Goal: Information Seeking & Learning: Learn about a topic

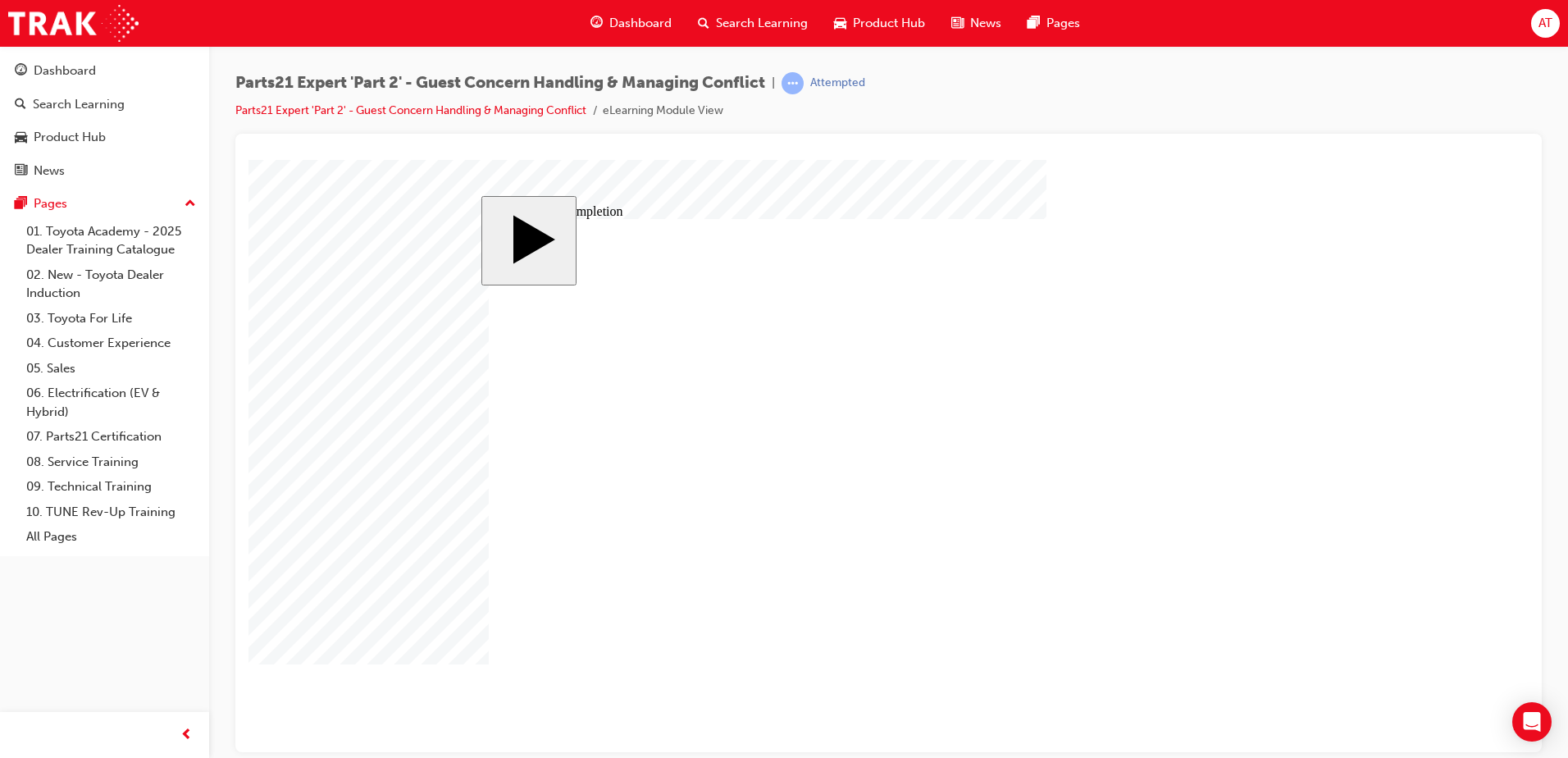
click at [1410, 385] on body "slide: Course Completion Rectangle Rectangle 1 Are you sure you want to quit th…" at bounding box center [888, 455] width 1280 height 592
click at [1301, 94] on div "Parts21 Expert 'Part 2' - Guest Concern Handling & Managing Conflict | Attempte…" at bounding box center [888, 103] width 1307 height 62
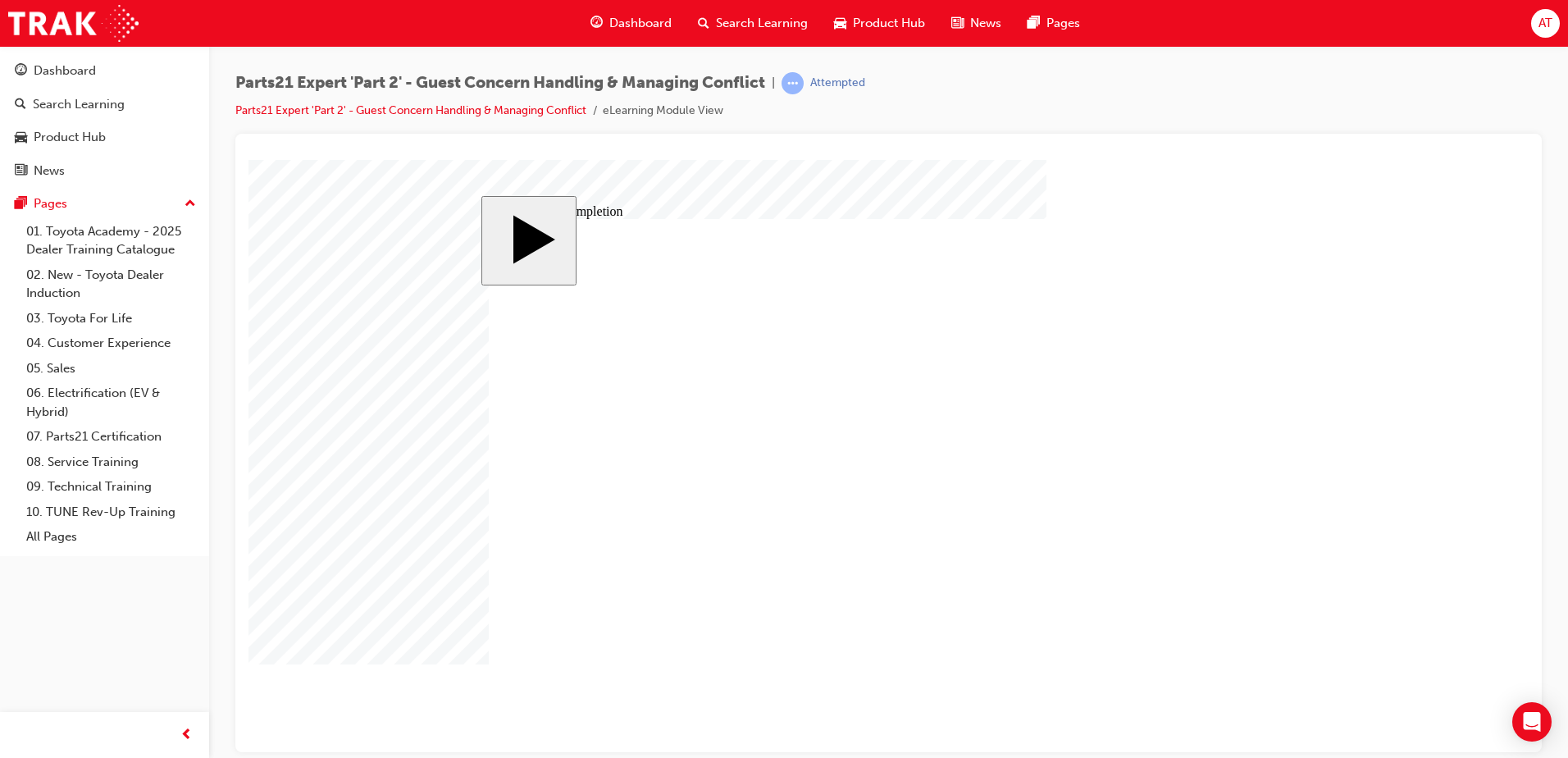
click at [1356, 296] on body "slide: Course Completion MENU Rectangle 6 HELP Rectangle 6 EXIT Rectangle 6 Sun…" at bounding box center [888, 455] width 1280 height 592
type input "1"
type input "16"
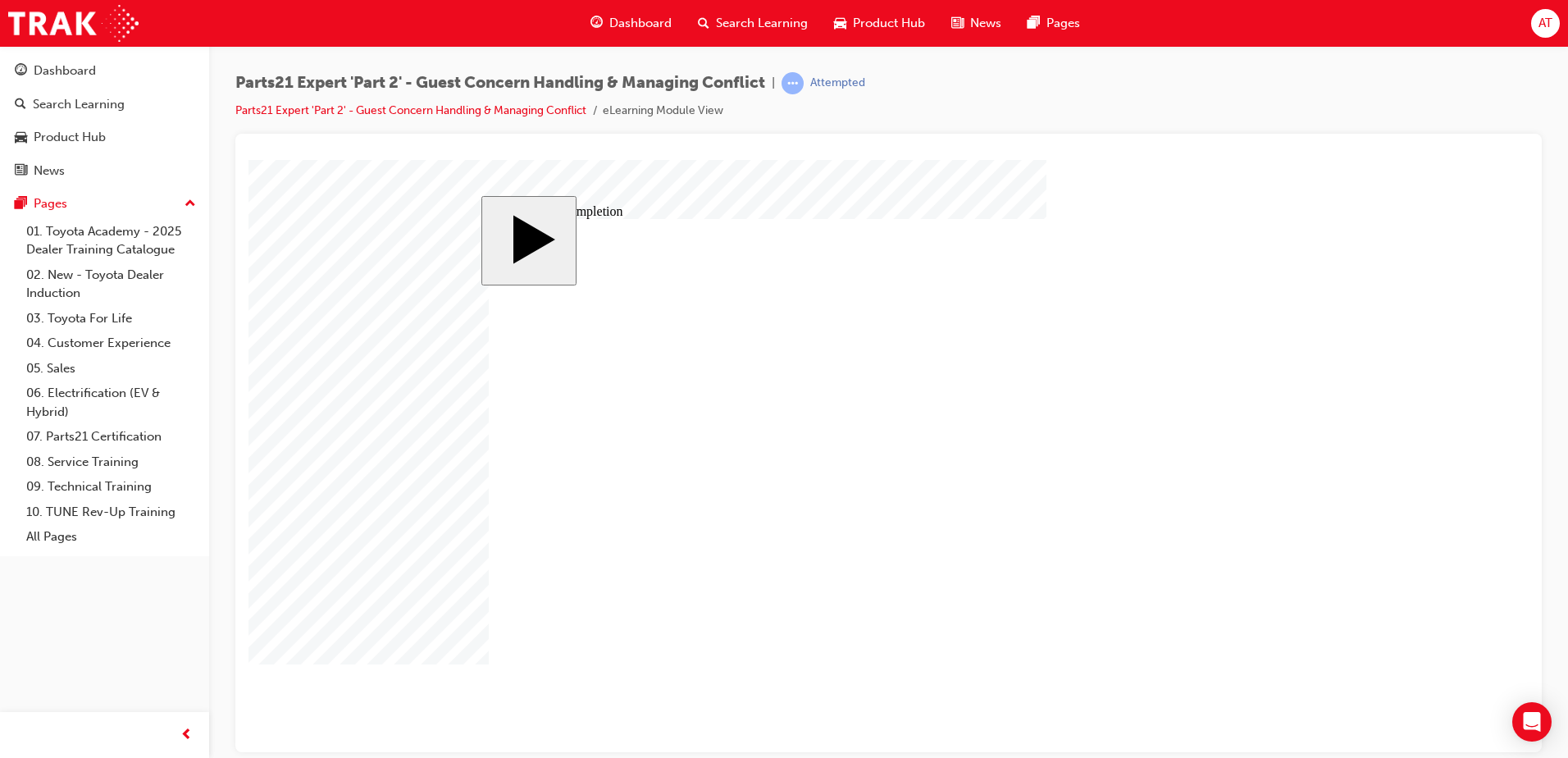
type input "16"
type input "4"
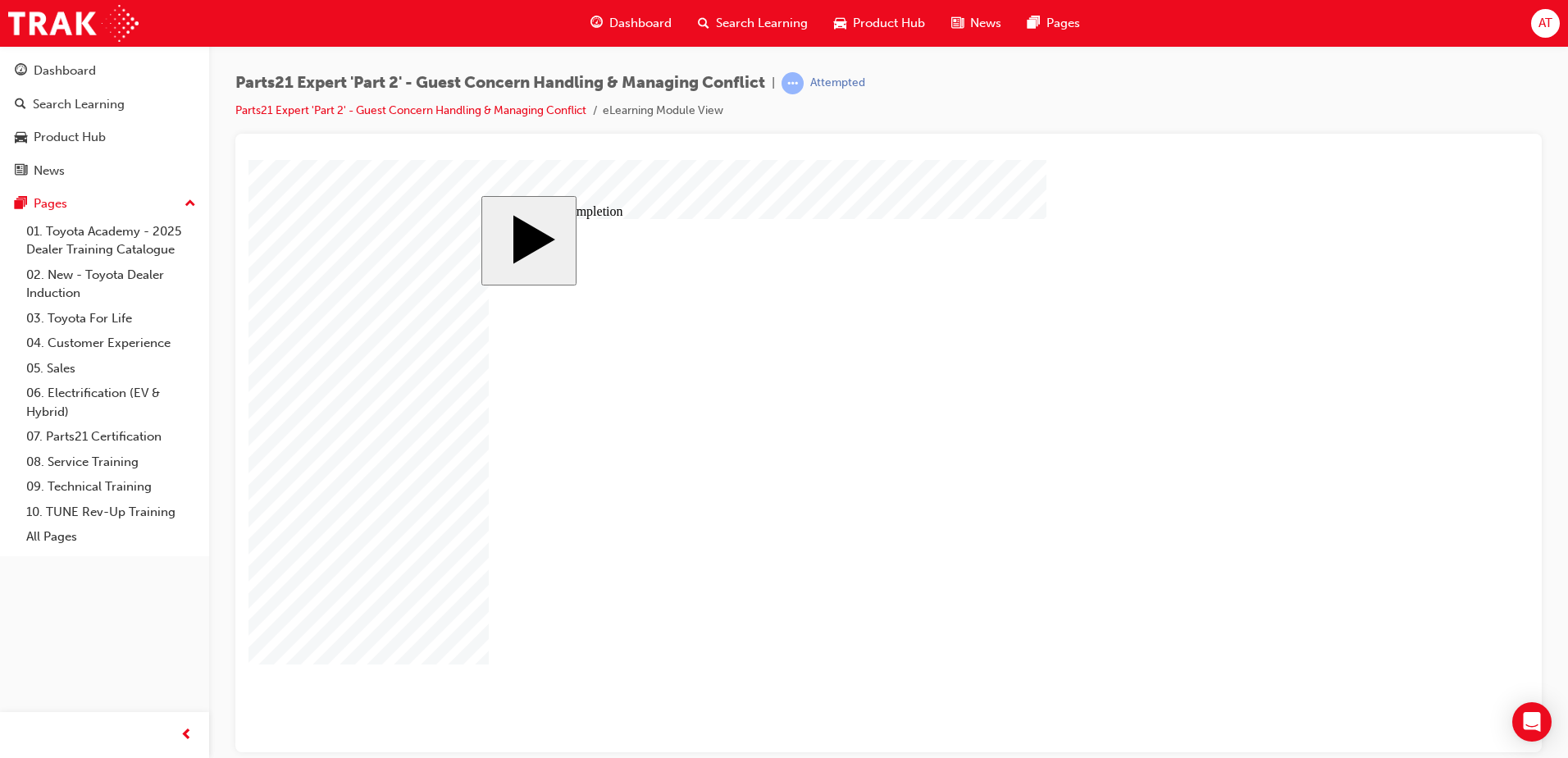
type input "1"
type input "12"
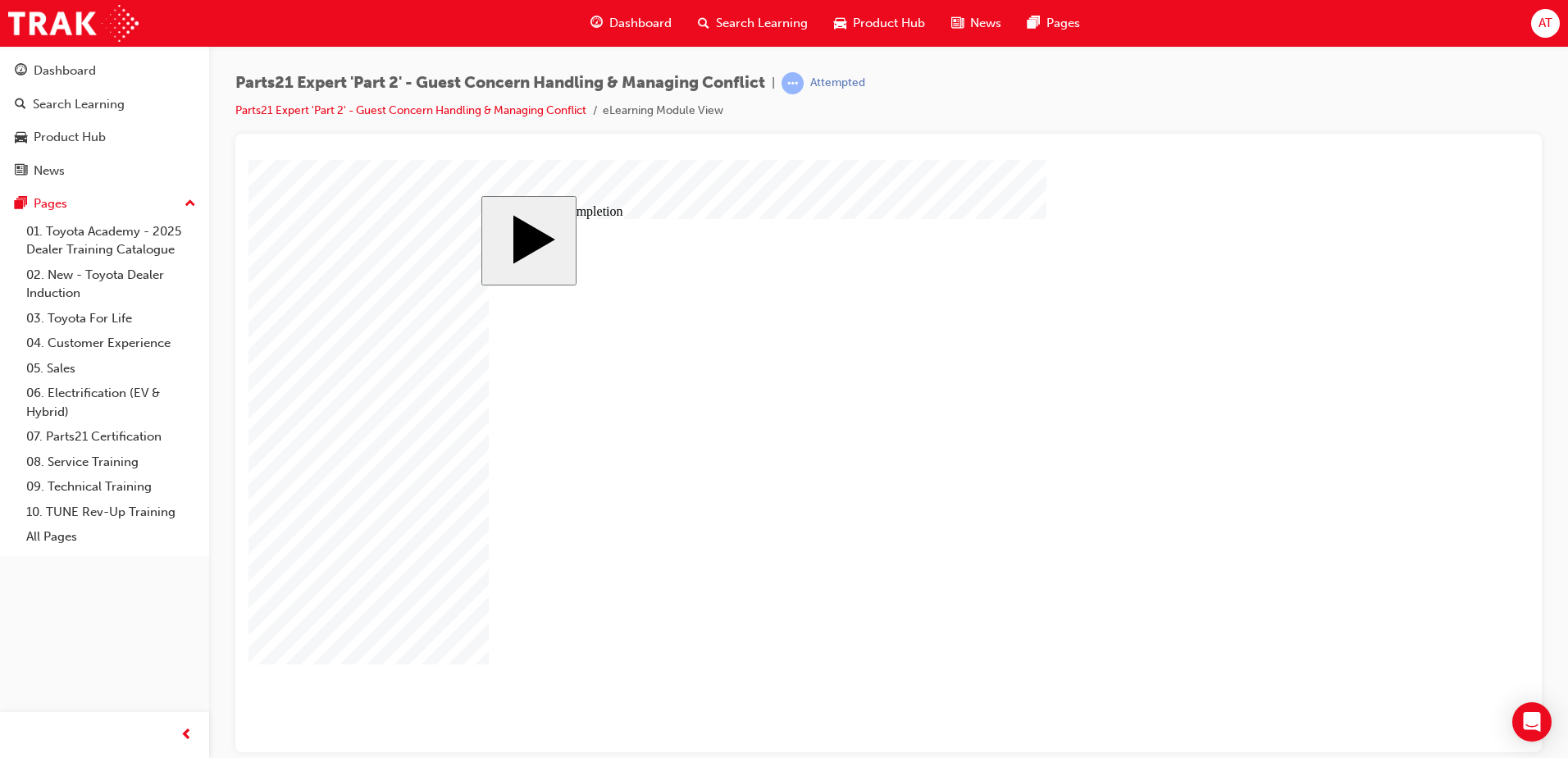
type input "4"
type input "1"
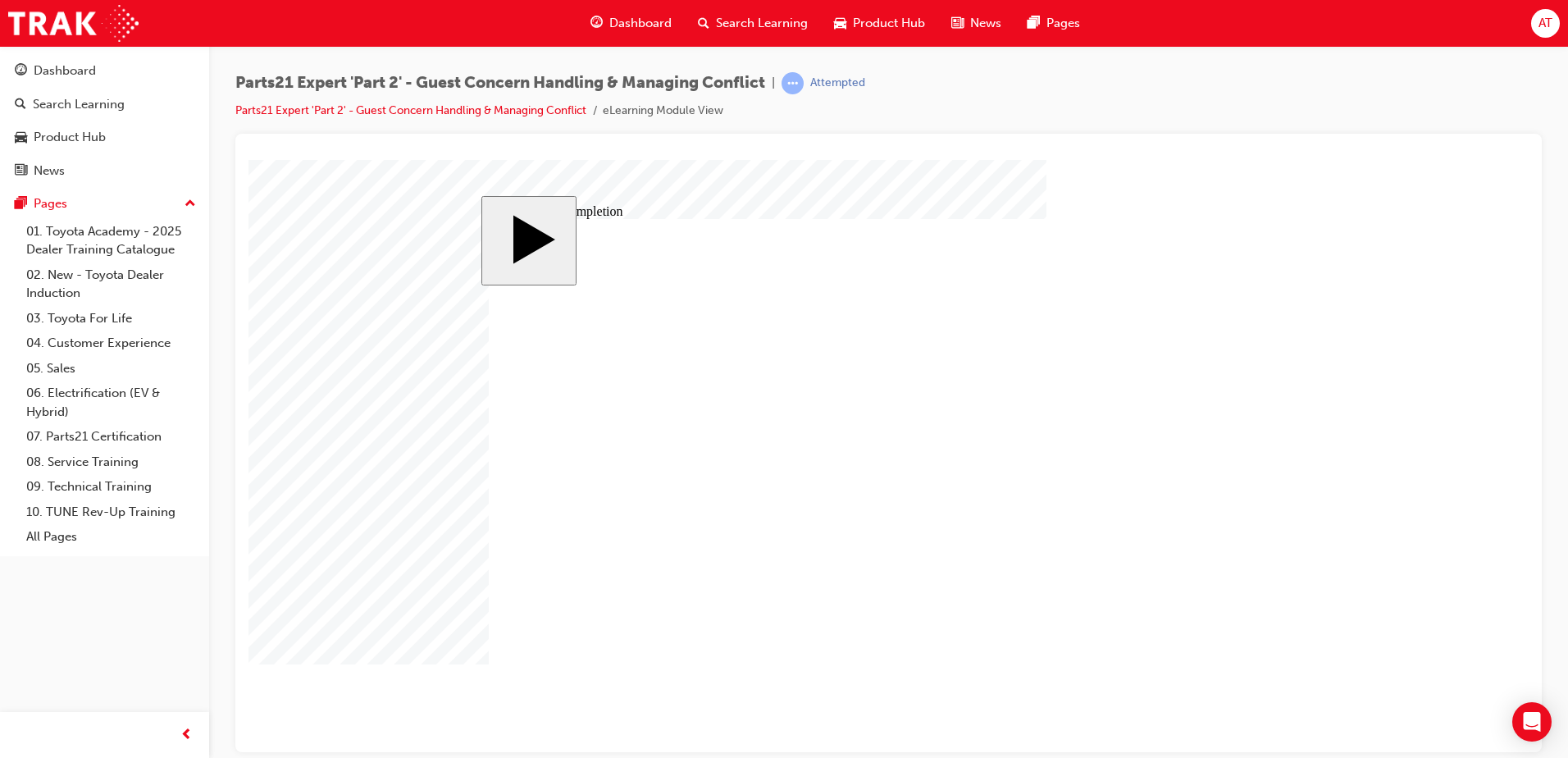
type input "16"
type input "2"
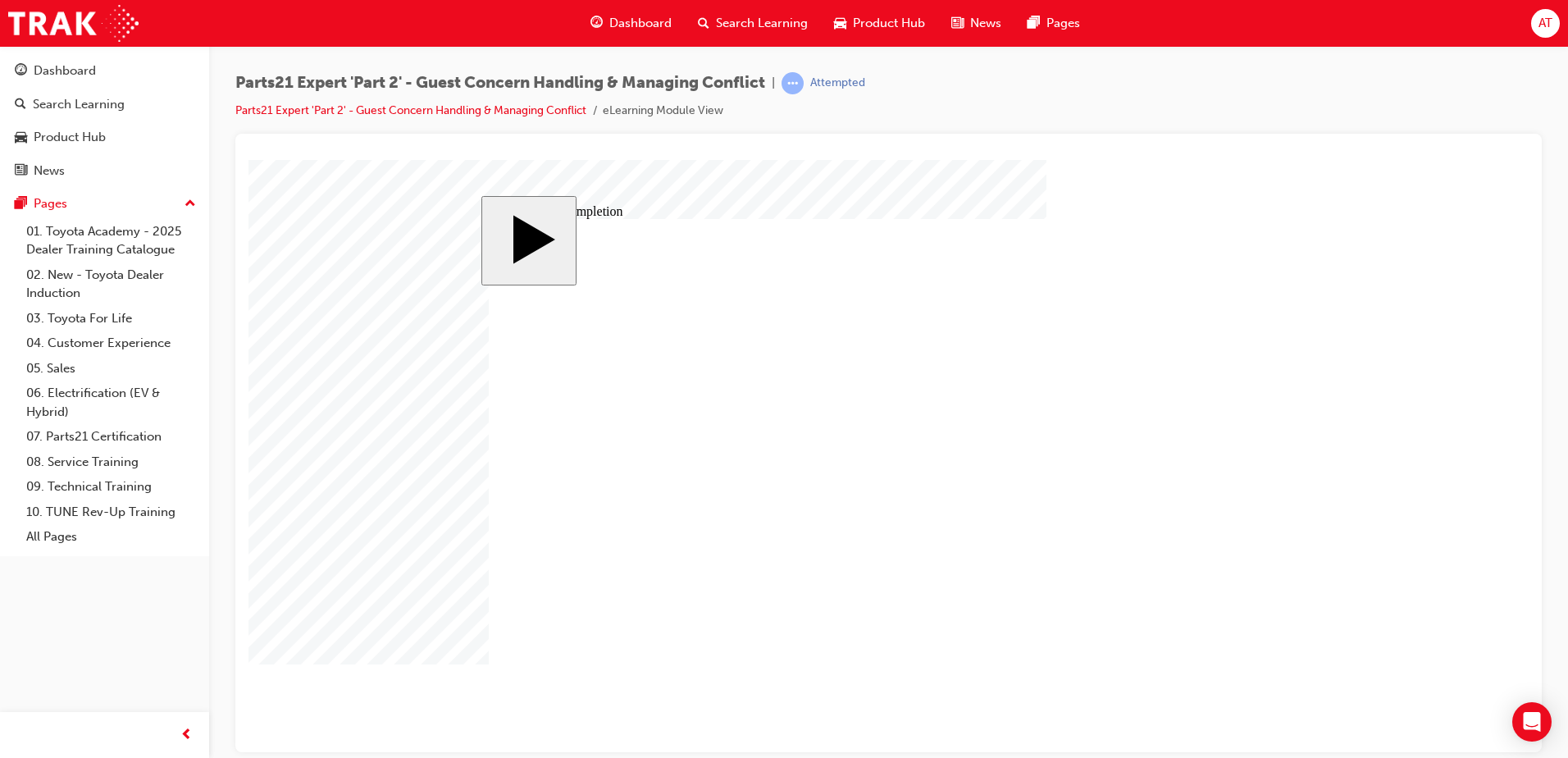
type input "25"
type input "4"
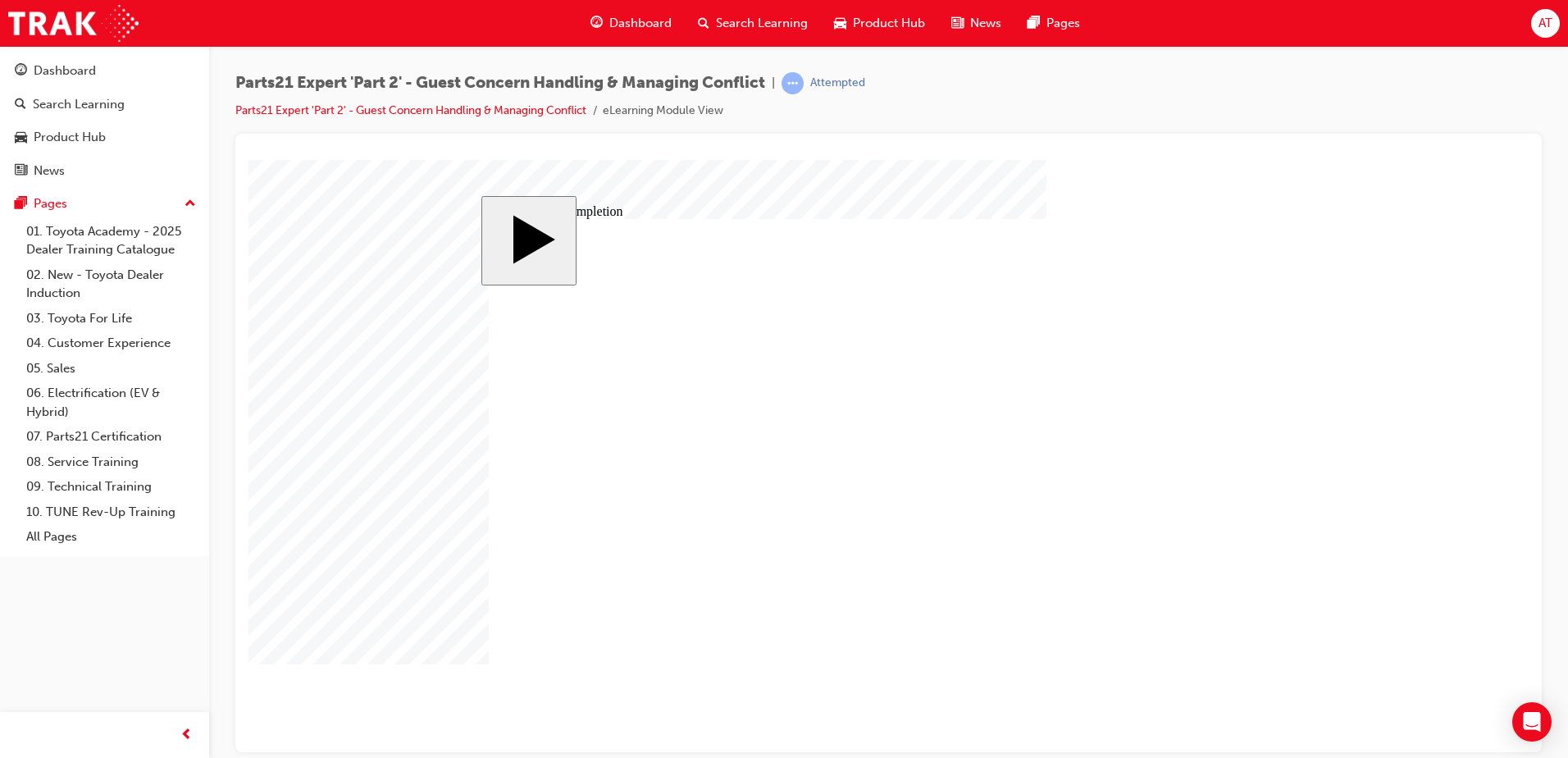
type input "4"
drag, startPoint x: 968, startPoint y: 533, endPoint x: 1004, endPoint y: 522, distance: 37.6
type input "5"
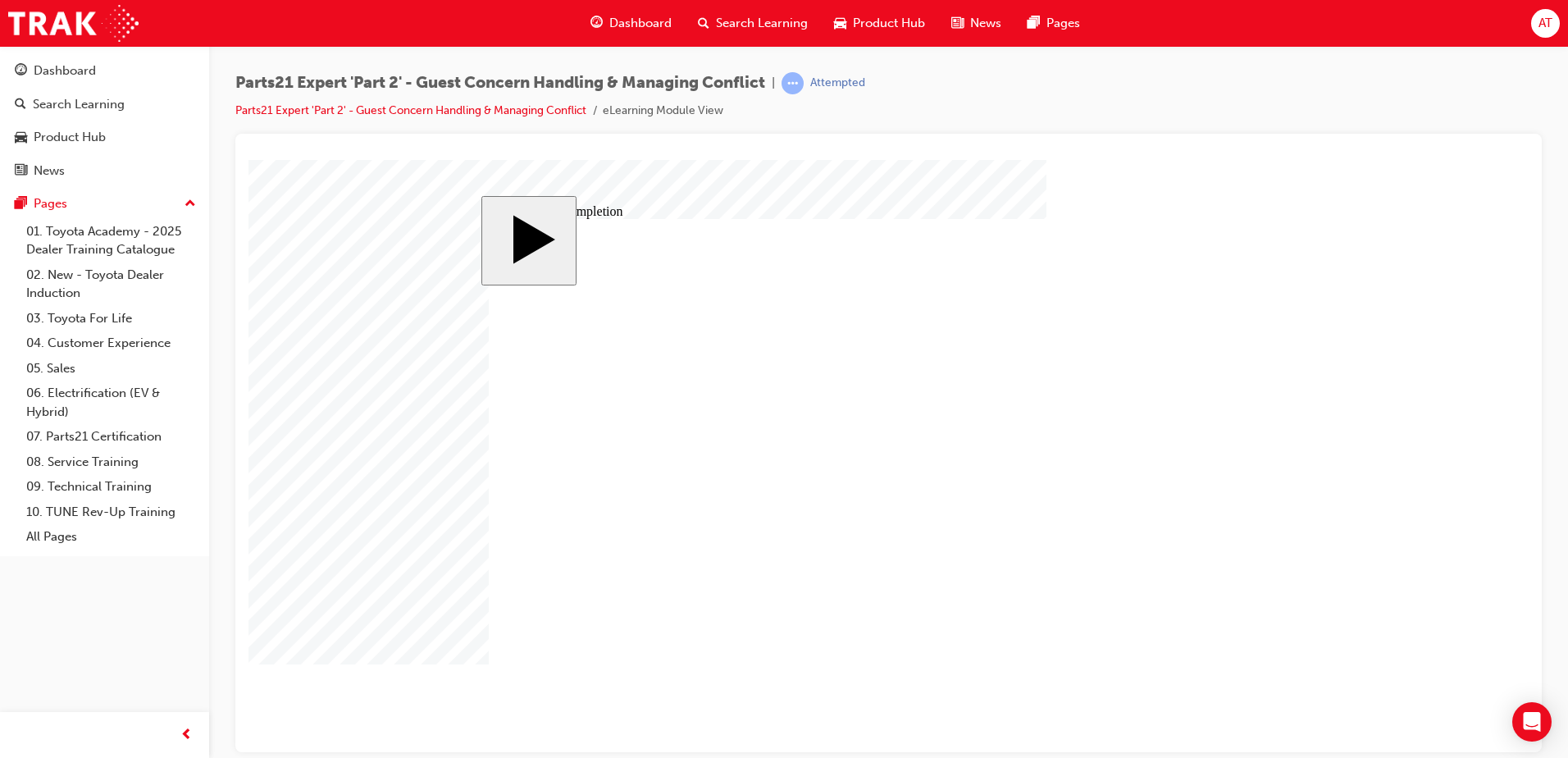
type input "5"
type input "8"
type input "80"
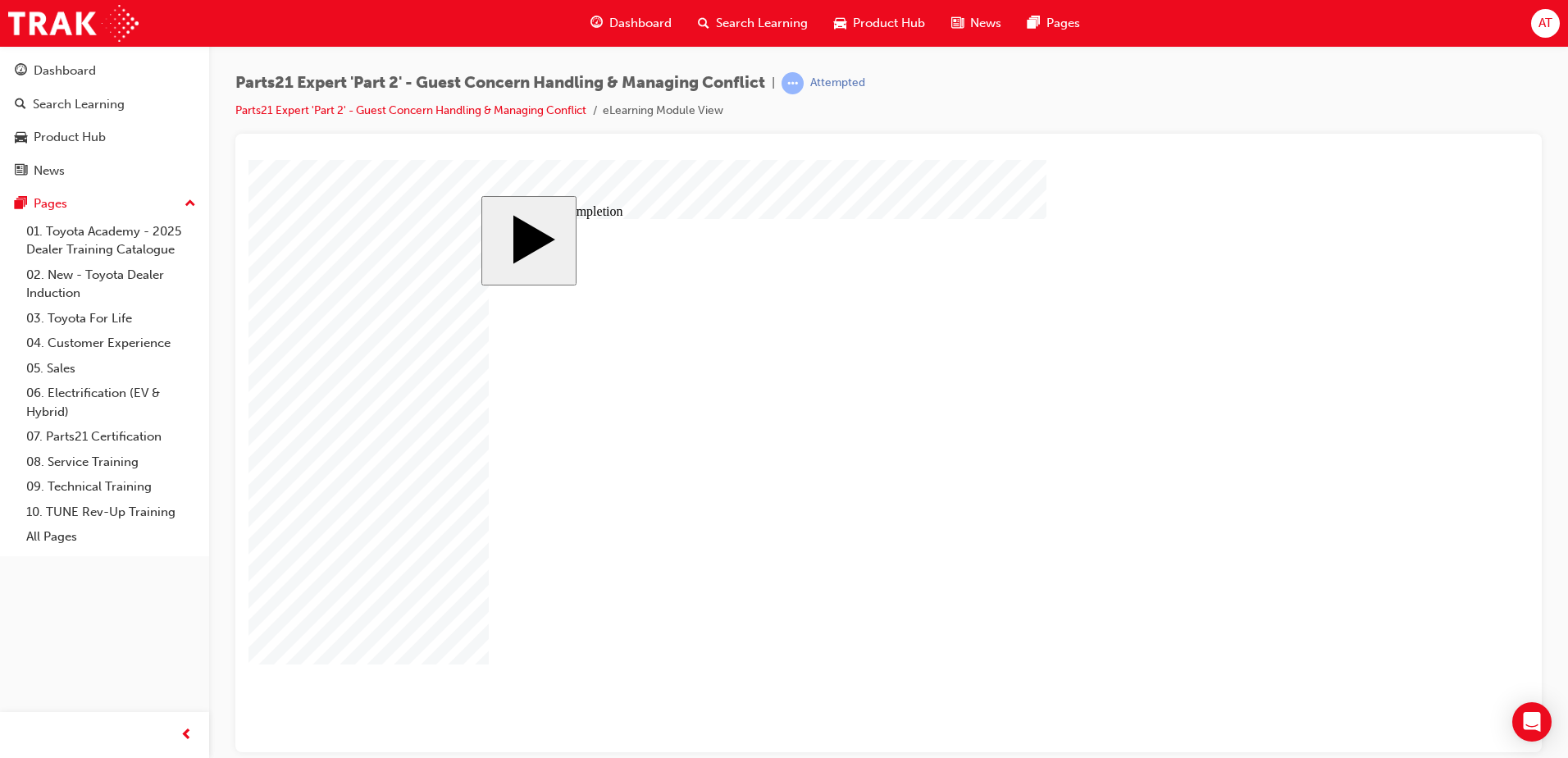
type input "80"
type input "1"
type input "16"
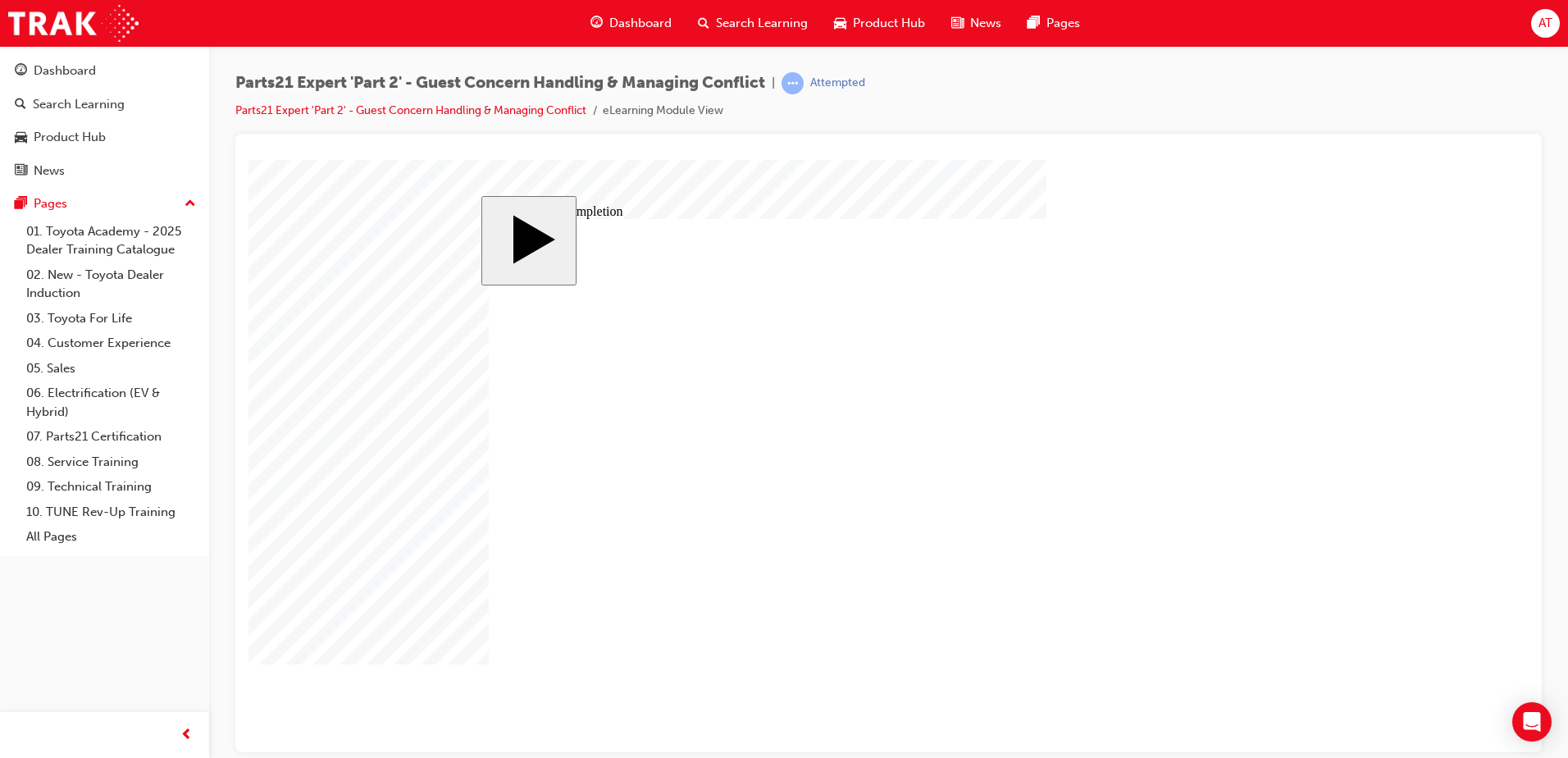
type input "16"
type input "2"
type input "25"
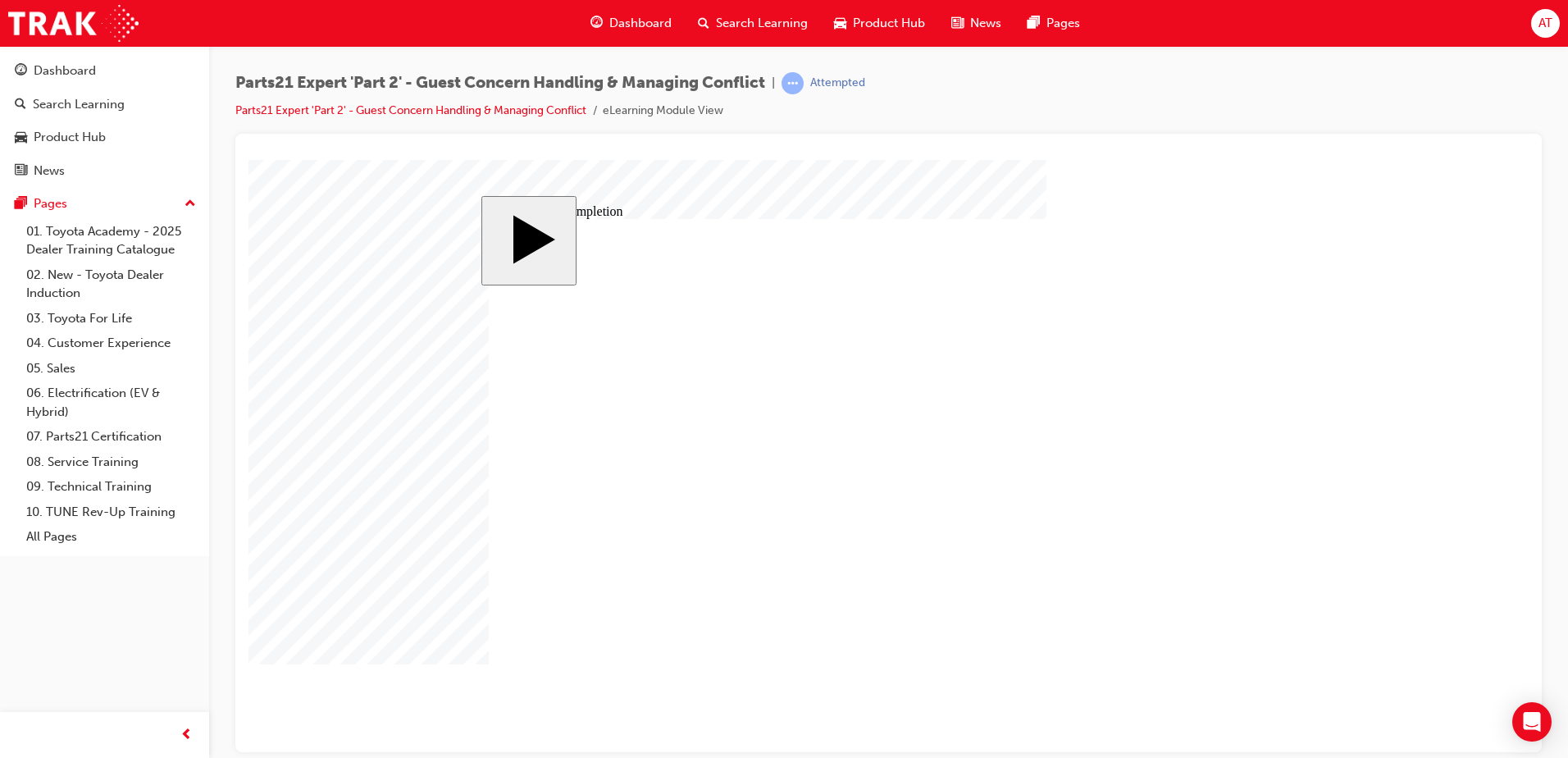
type input "25"
type input "4"
type input "1"
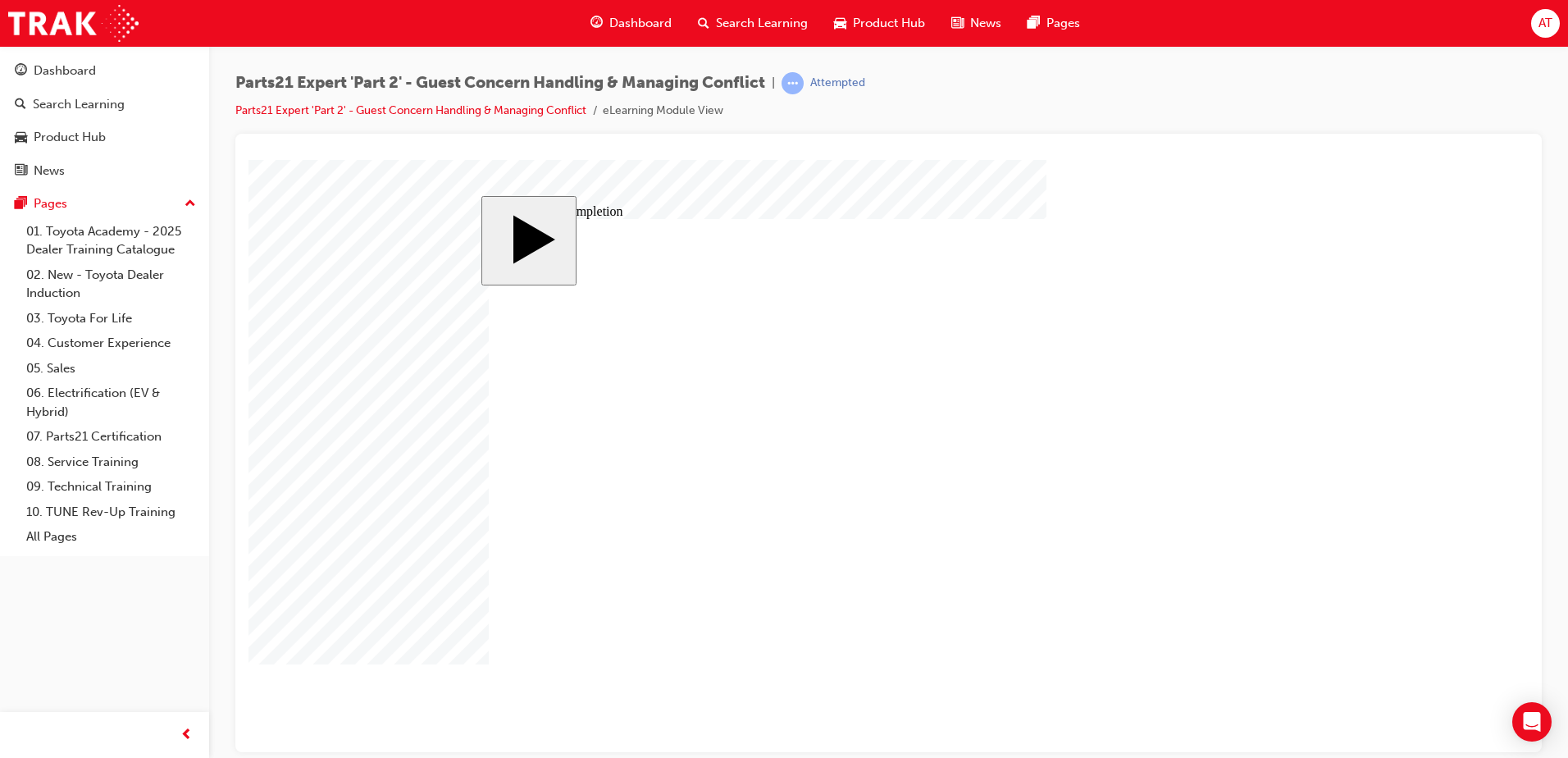
type input "1"
type input "16"
type input "2"
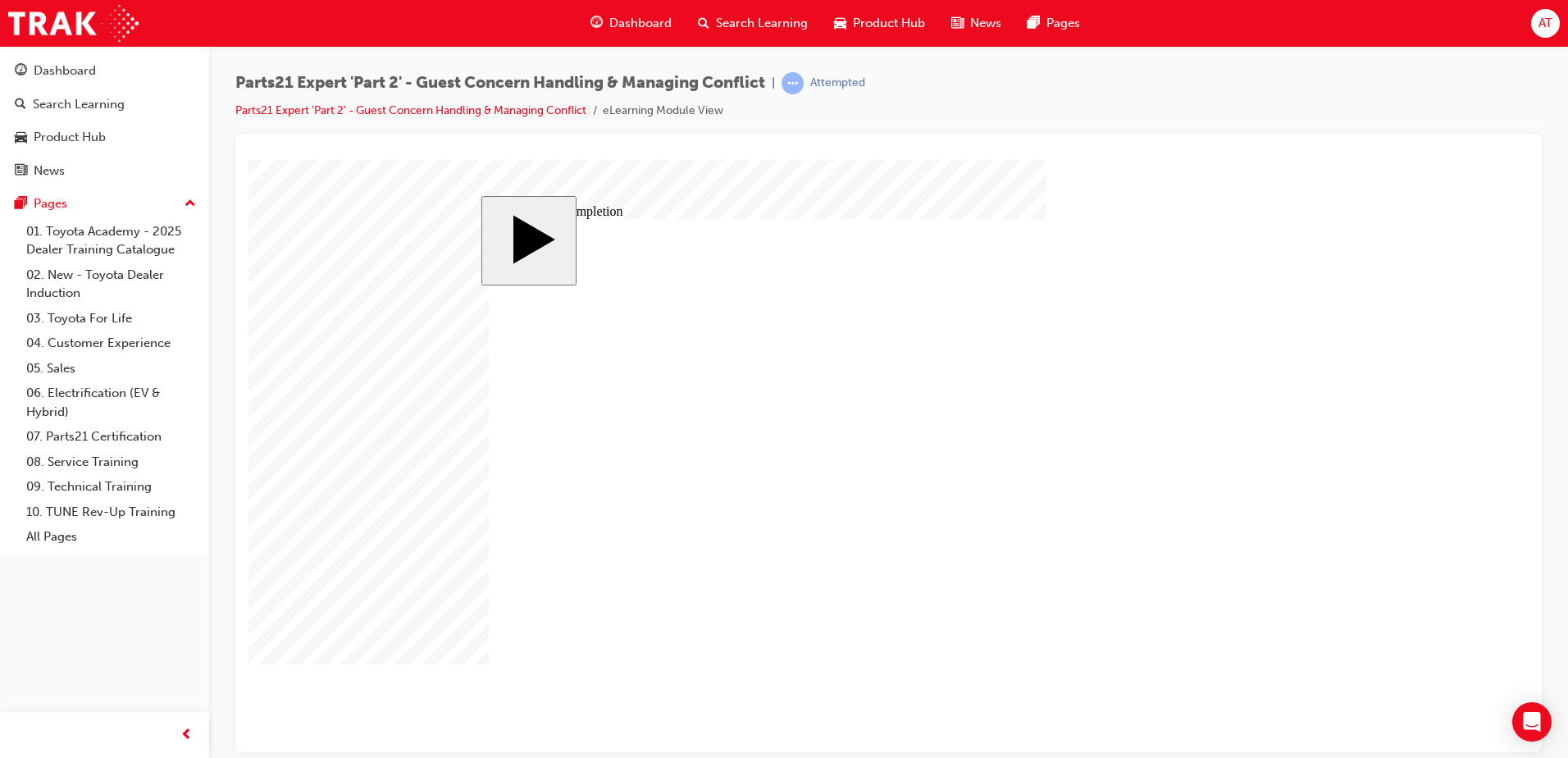
type input "2"
type input "25"
type input "16"
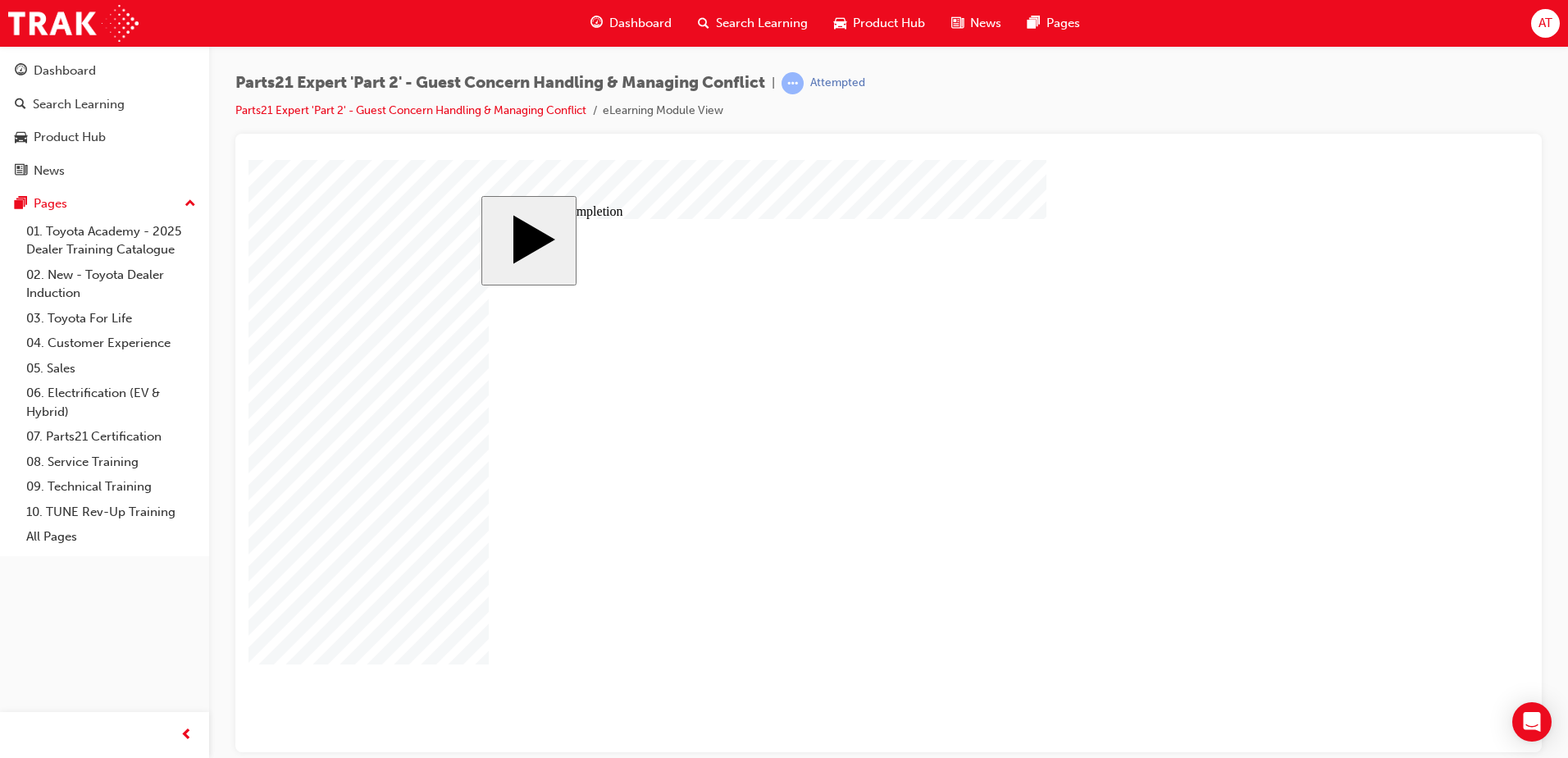
type input "4"
type input "12"
type input "4"
type input "80"
type input "4"
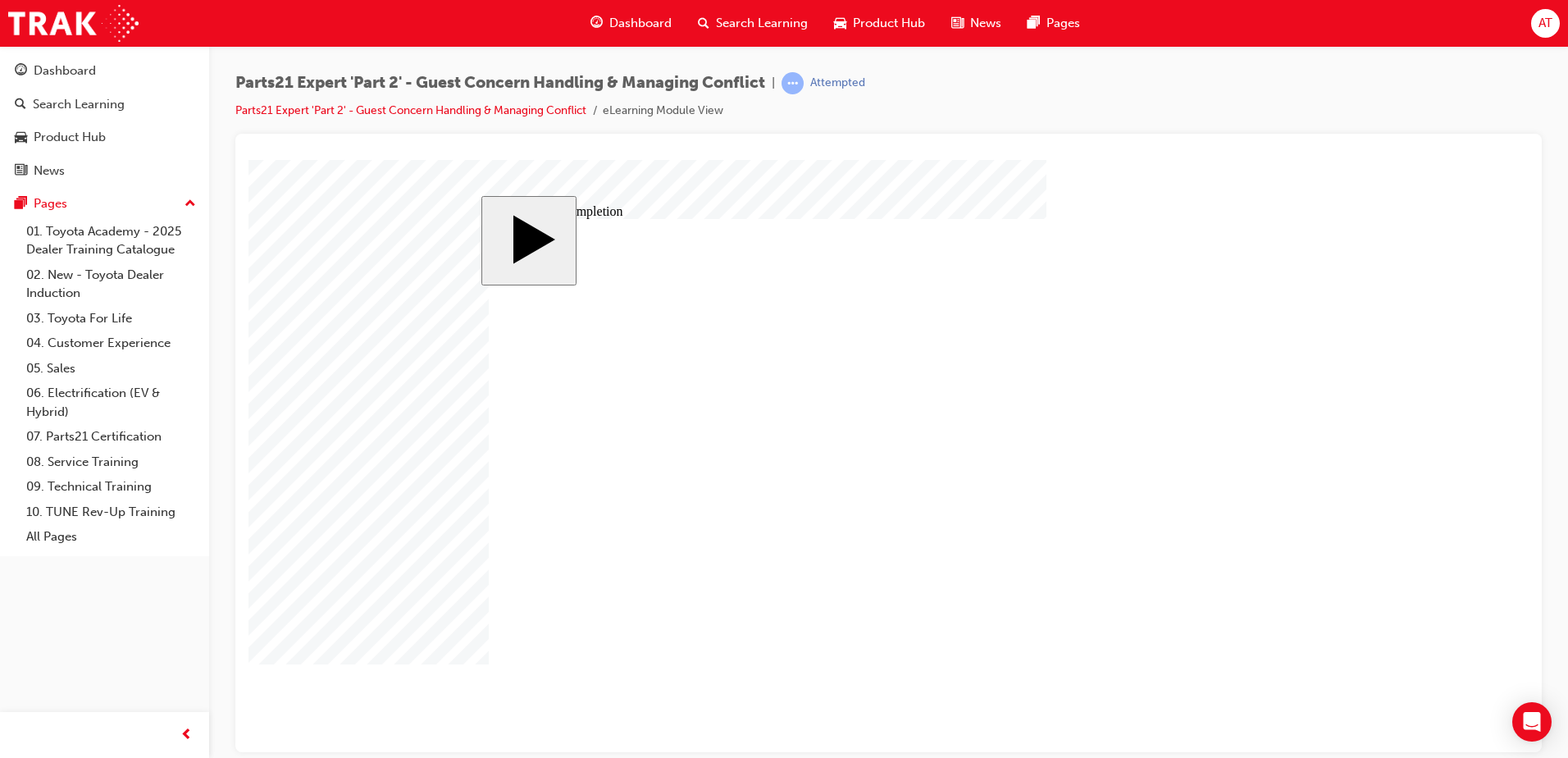
type input "16"
type input "25"
type input "4"
type input "16"
type input "25"
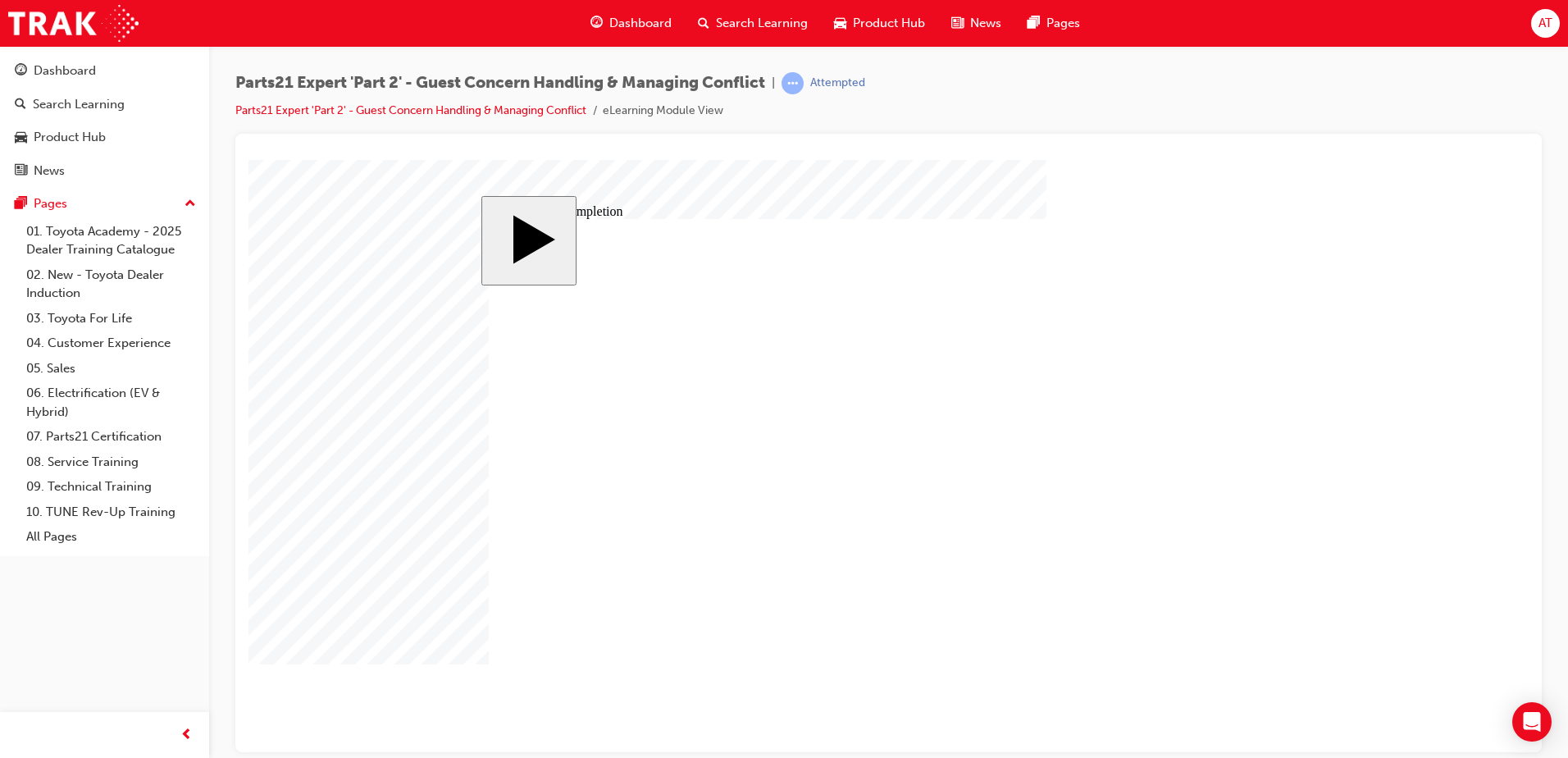
type input "16"
type input "4"
type input "12"
type input "4"
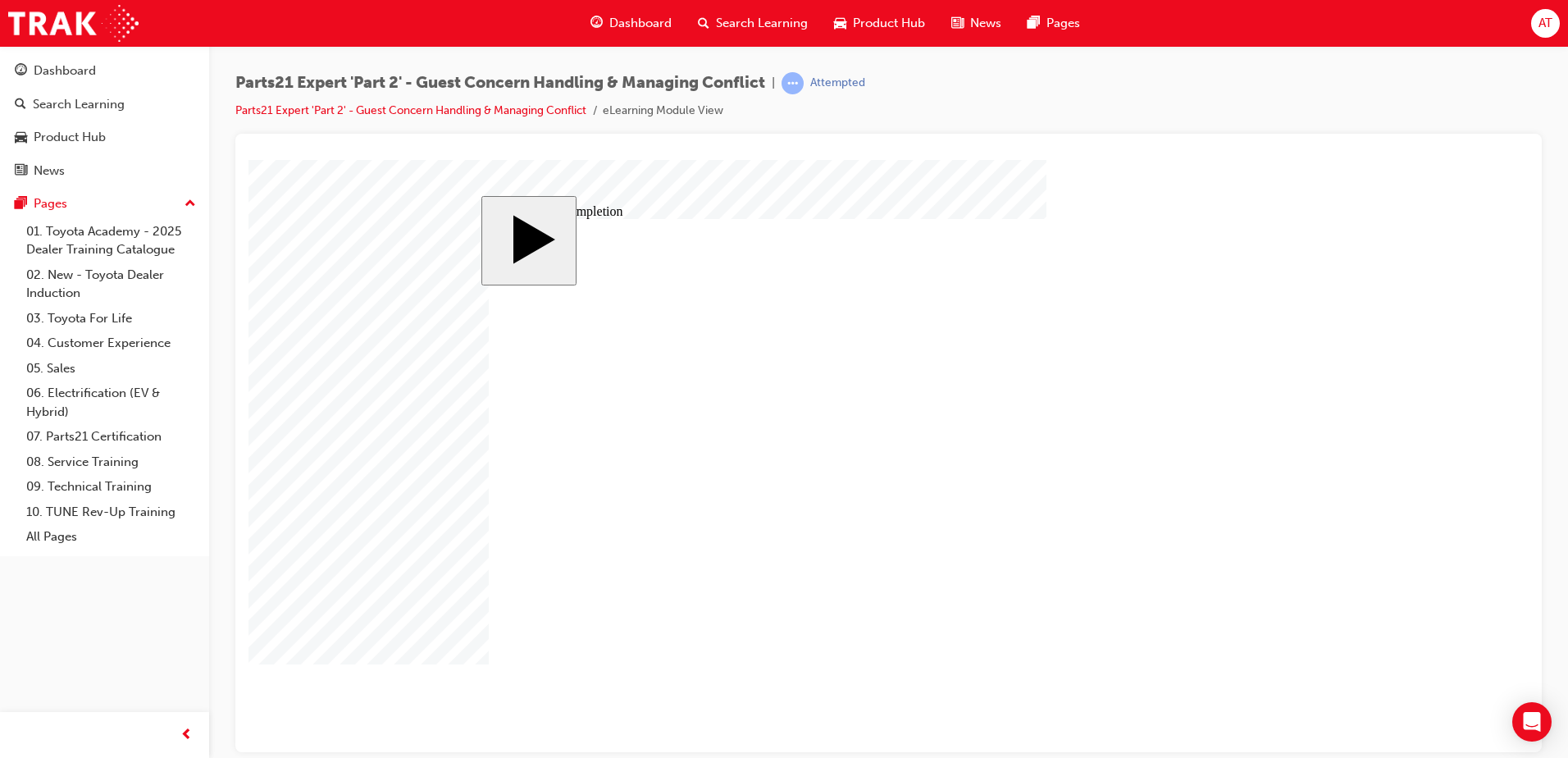
type input "80"
type input "4"
type input "16"
type input "25"
type input "4"
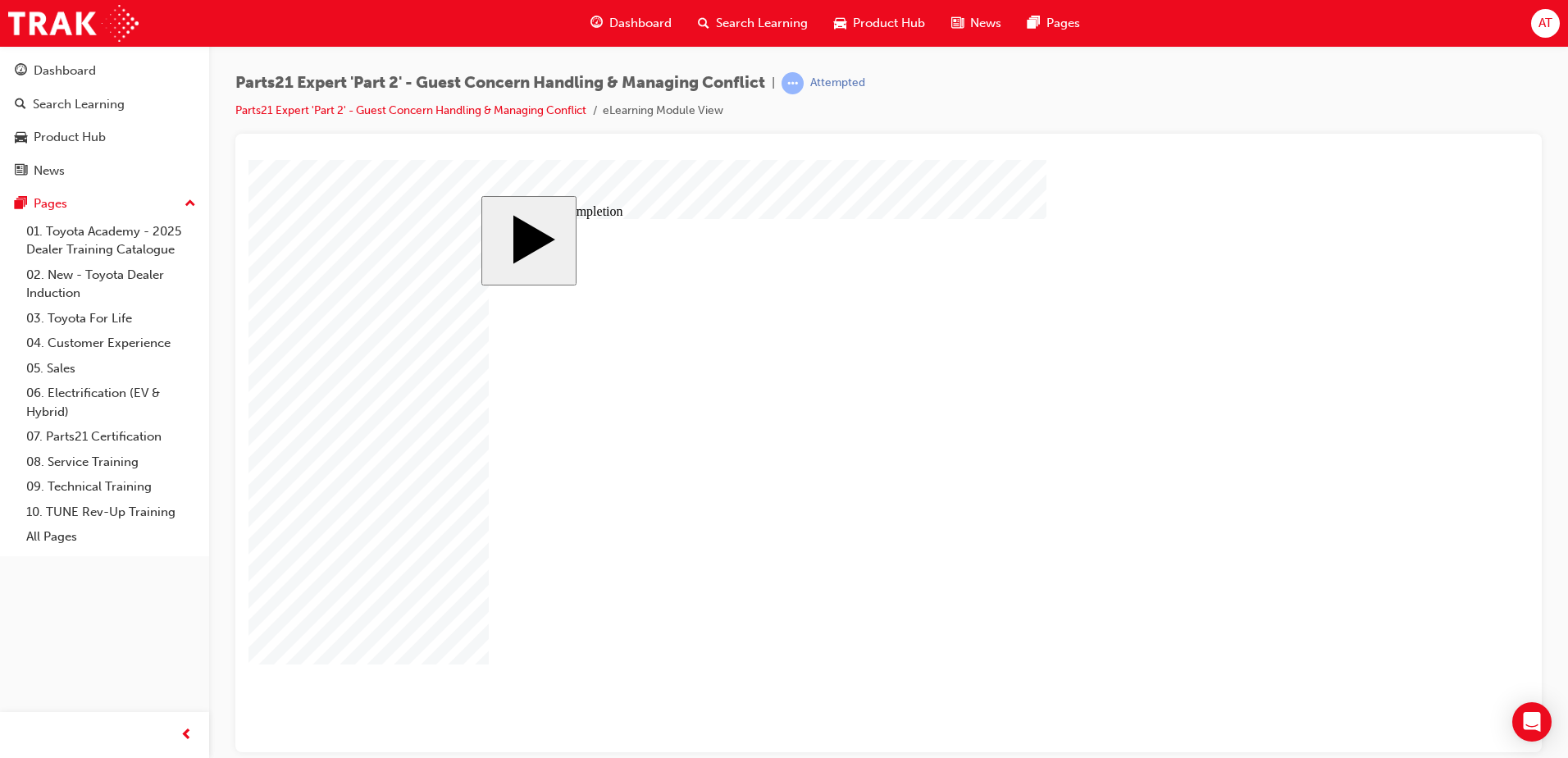
type input "16"
type input "25"
drag, startPoint x: 969, startPoint y: 559, endPoint x: 1001, endPoint y: 555, distance: 32.2
type input "3"
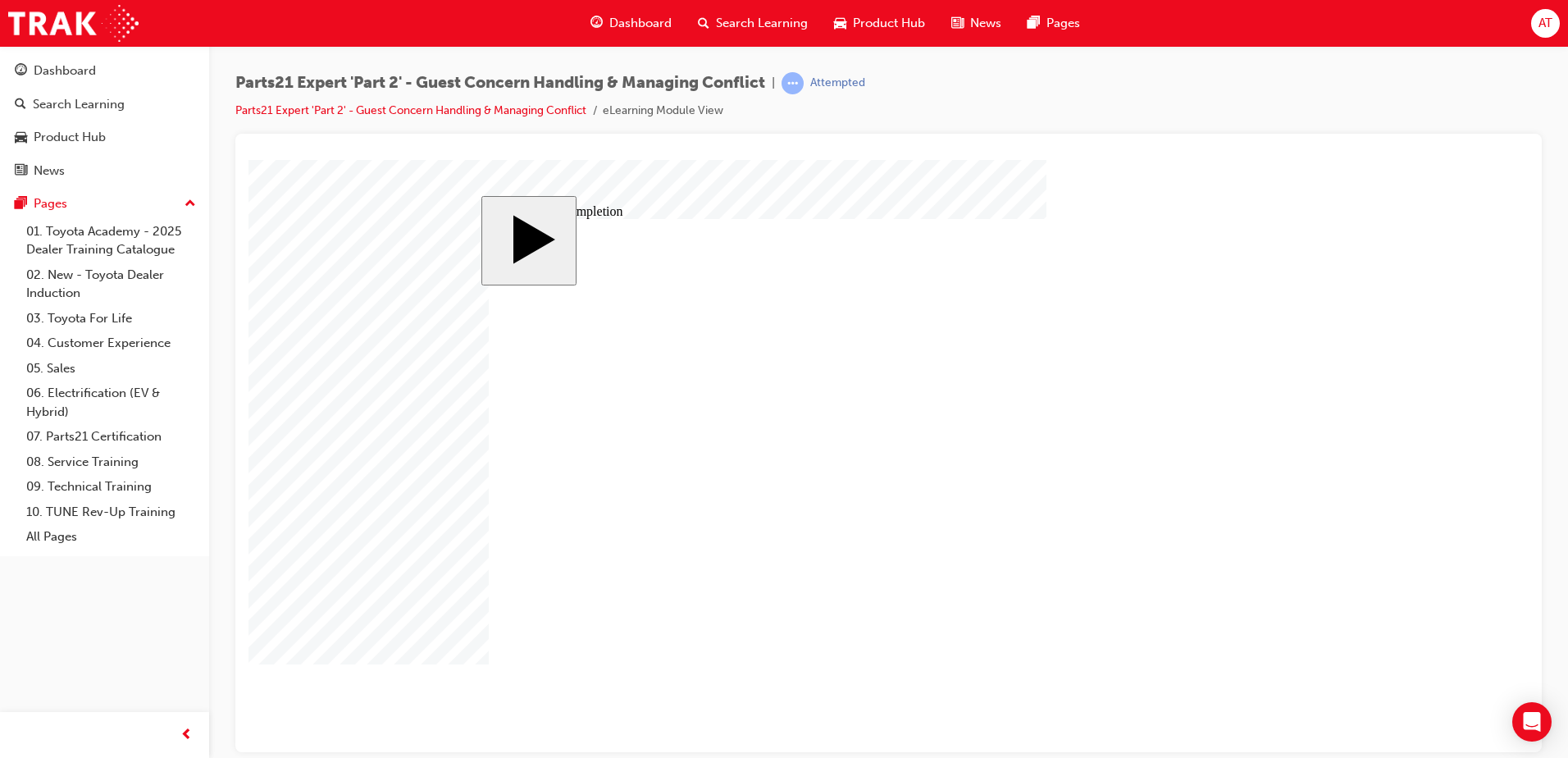
type input "3"
type input "6"
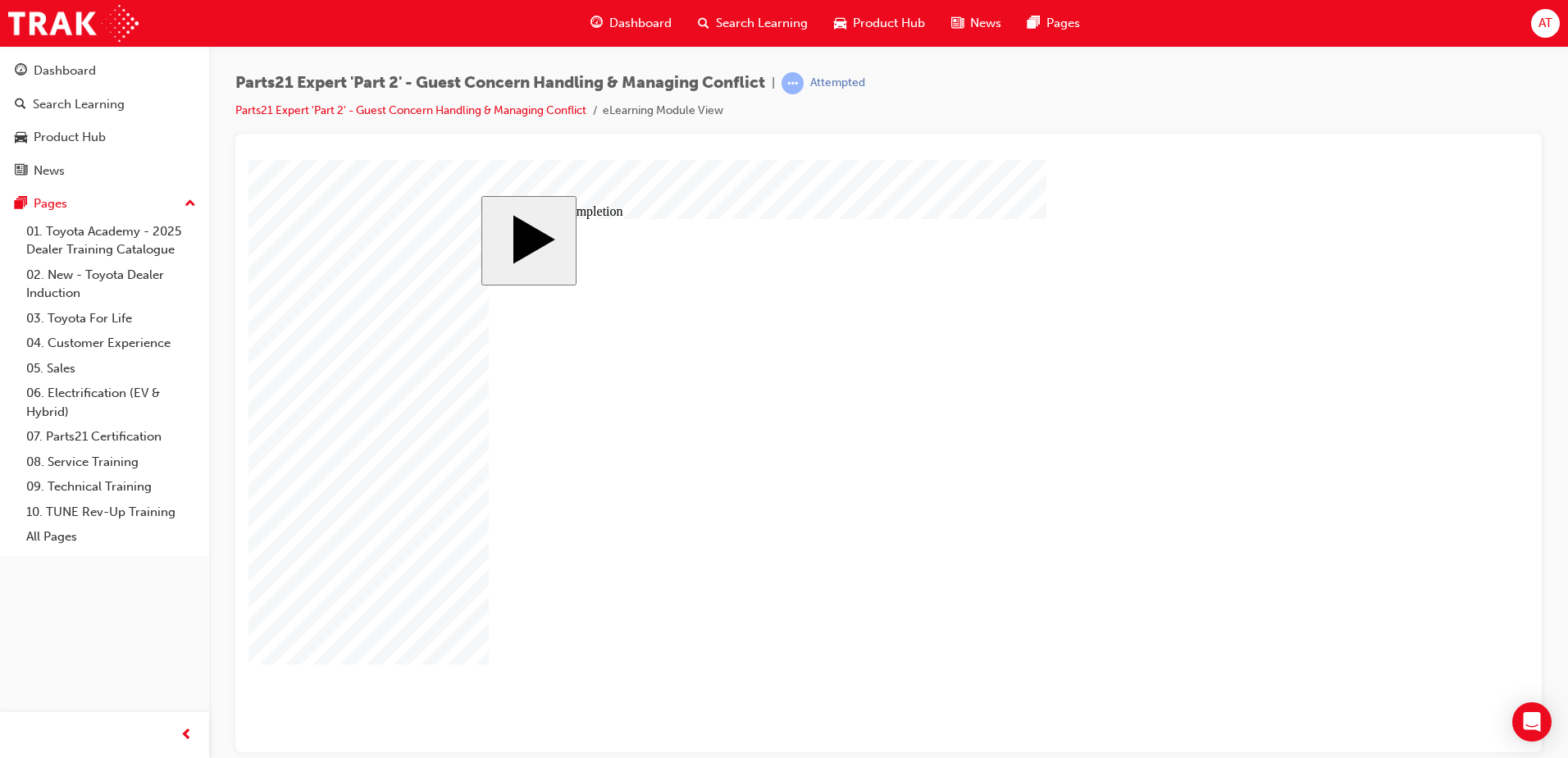
type input "5"
type input "50"
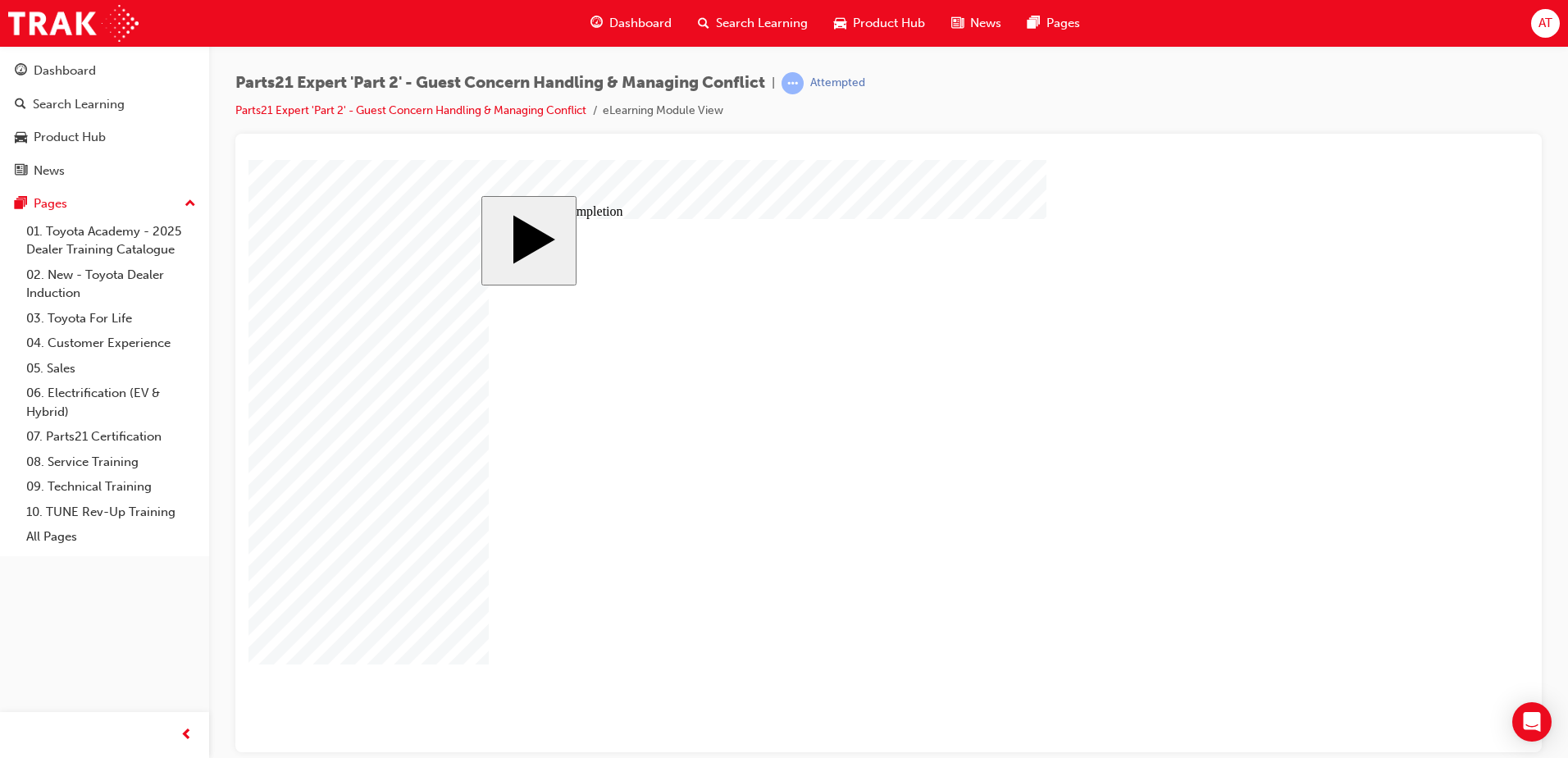
type input "16"
type input "4"
type input "12"
type input "4"
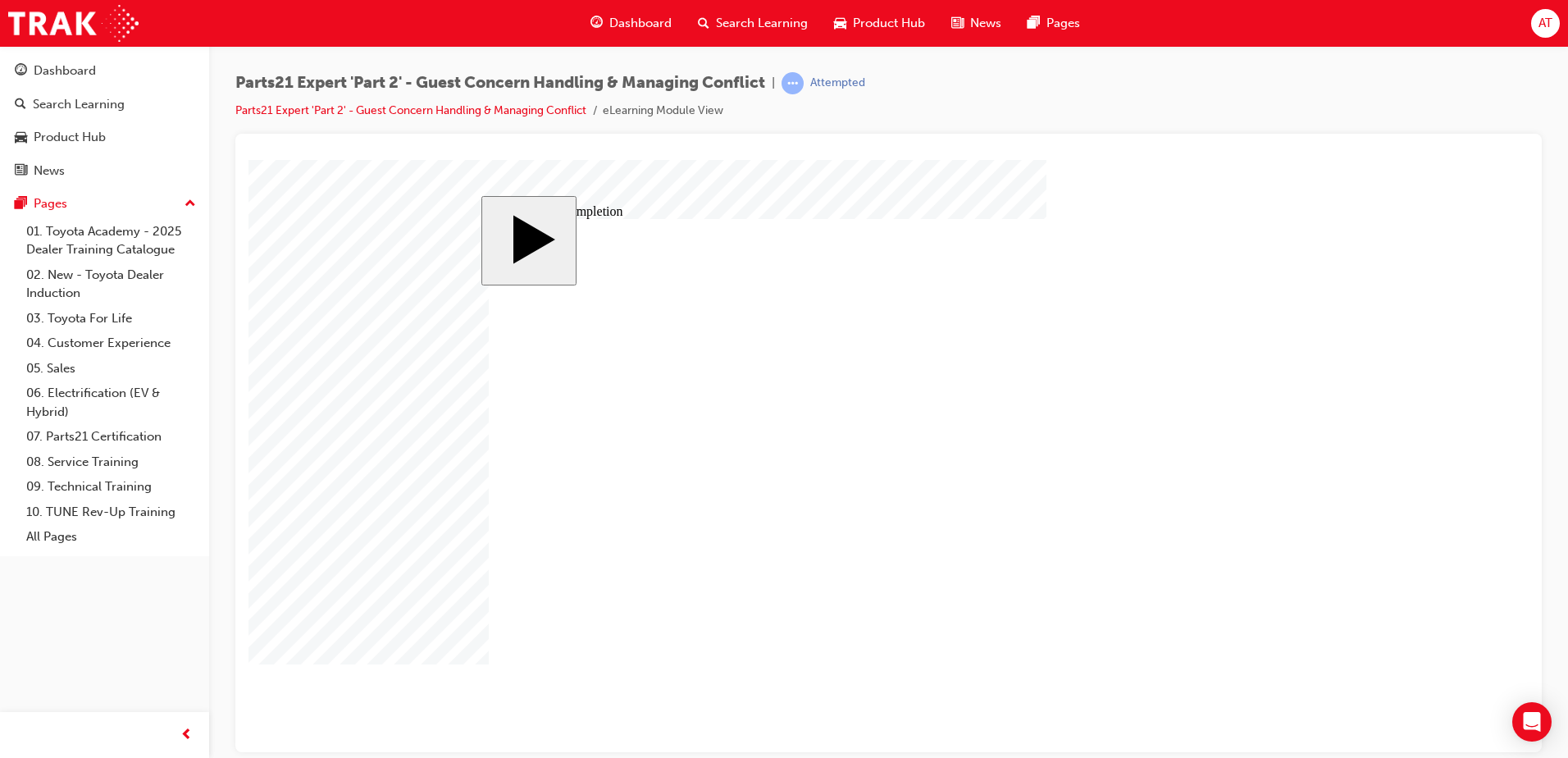
type input "80"
type input "3"
type input "6"
type input "50"
type input "4"
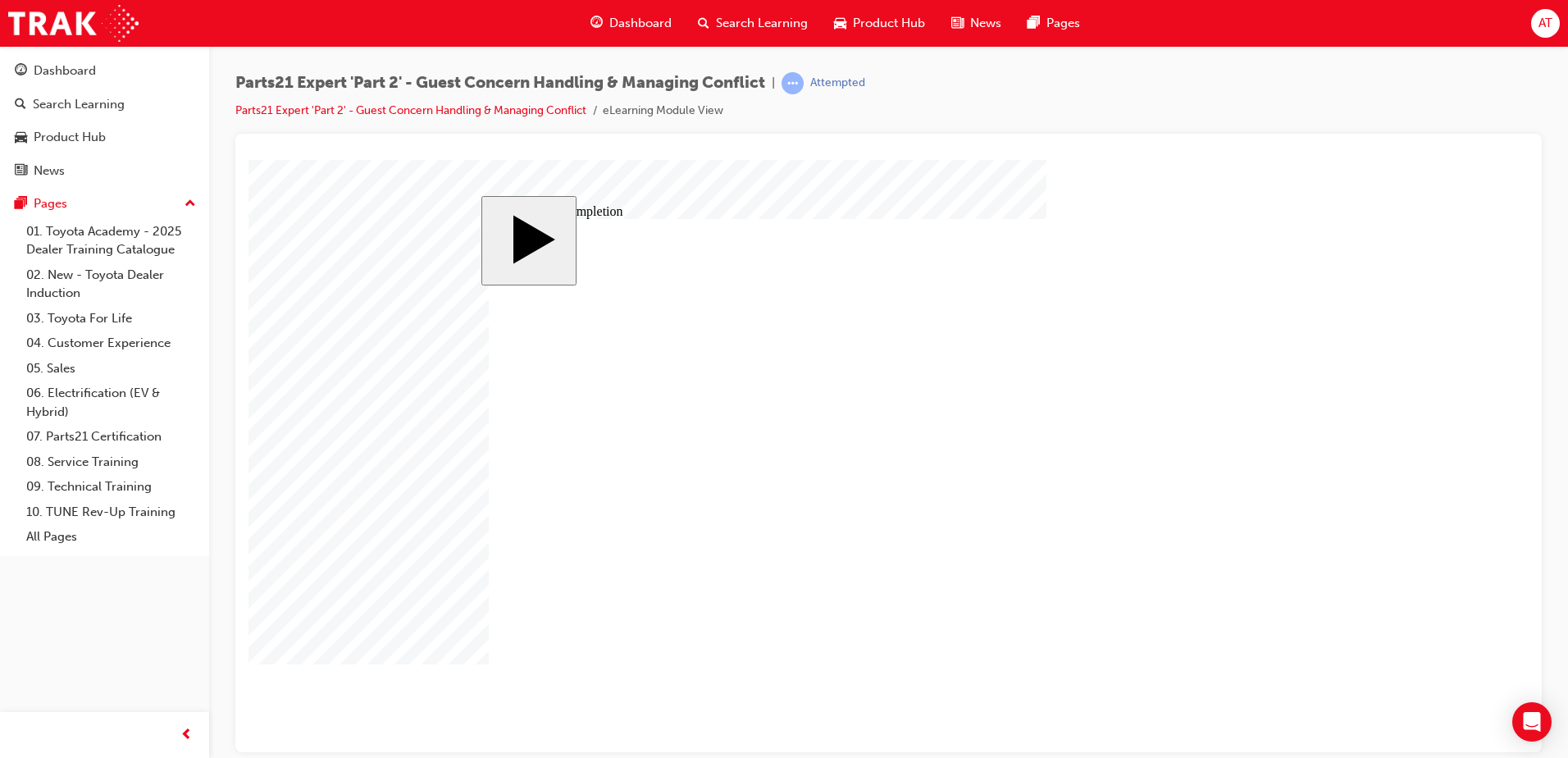
type input "16"
type input "25"
type input "16"
type input "4"
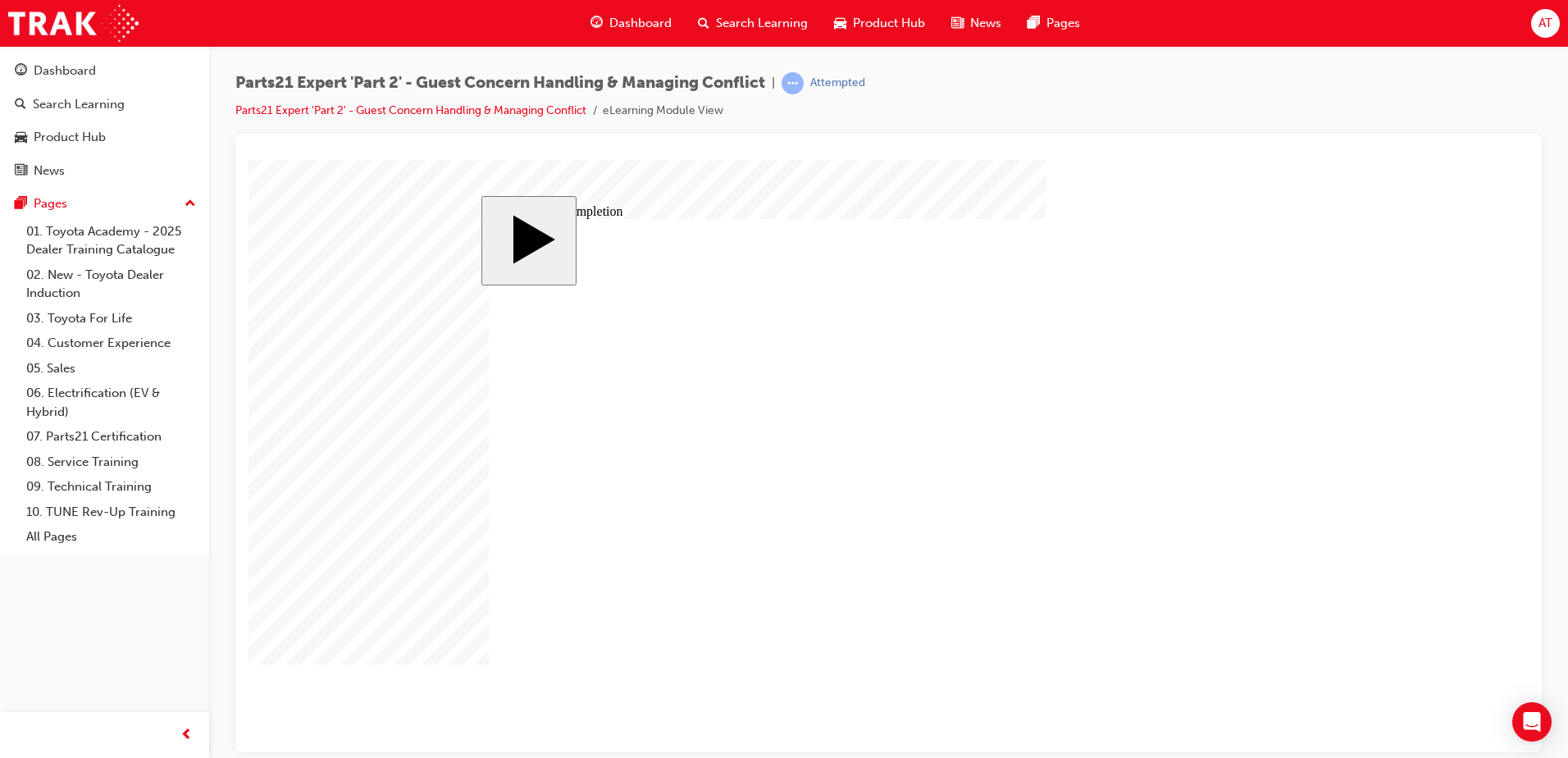
type input "12"
type input "4"
type input "80"
type input "3"
type input "6"
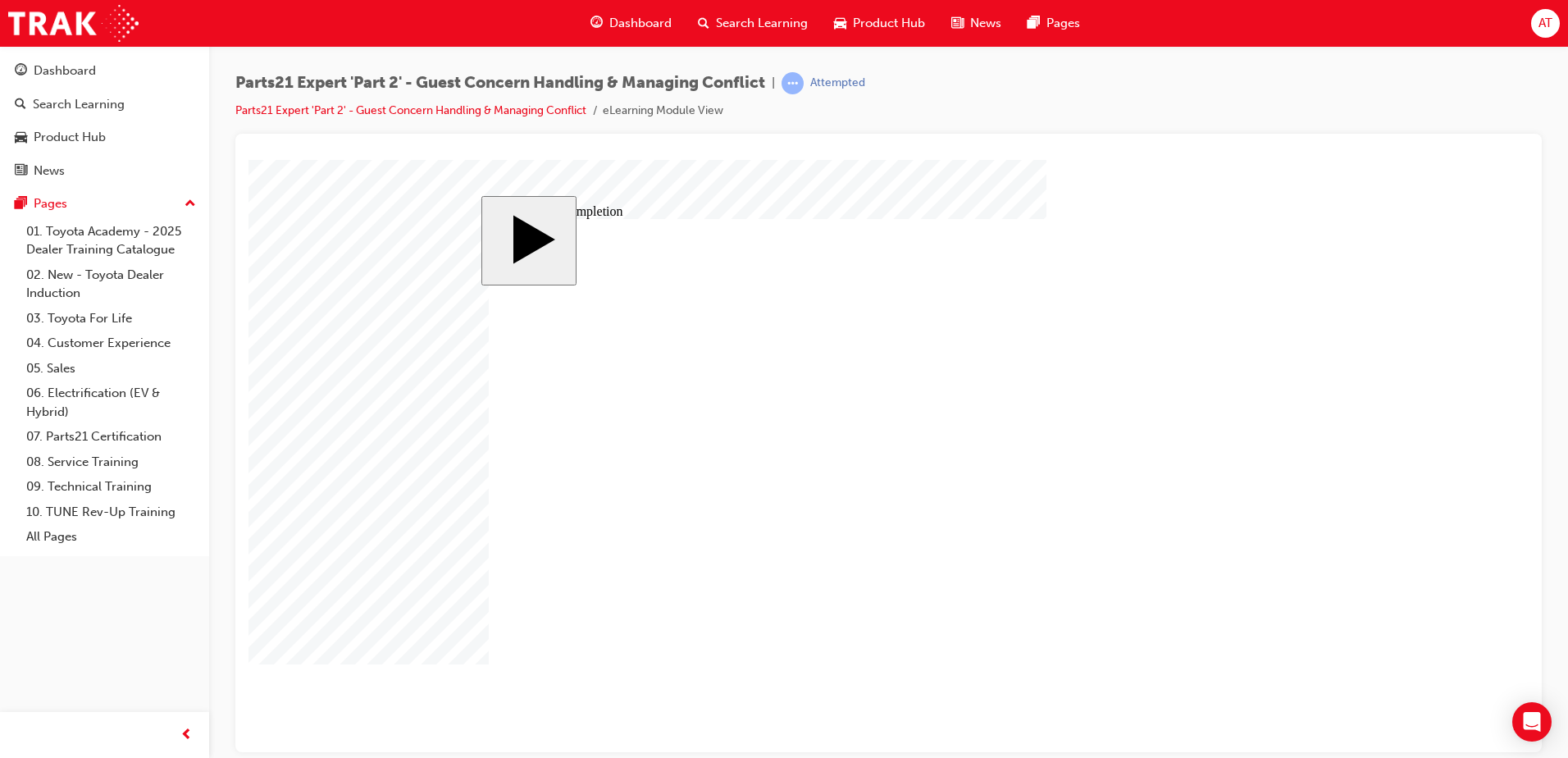
type input "50"
type input "4"
type input "16"
type input "25"
drag, startPoint x: 1003, startPoint y: 561, endPoint x: 1043, endPoint y: 558, distance: 40.1
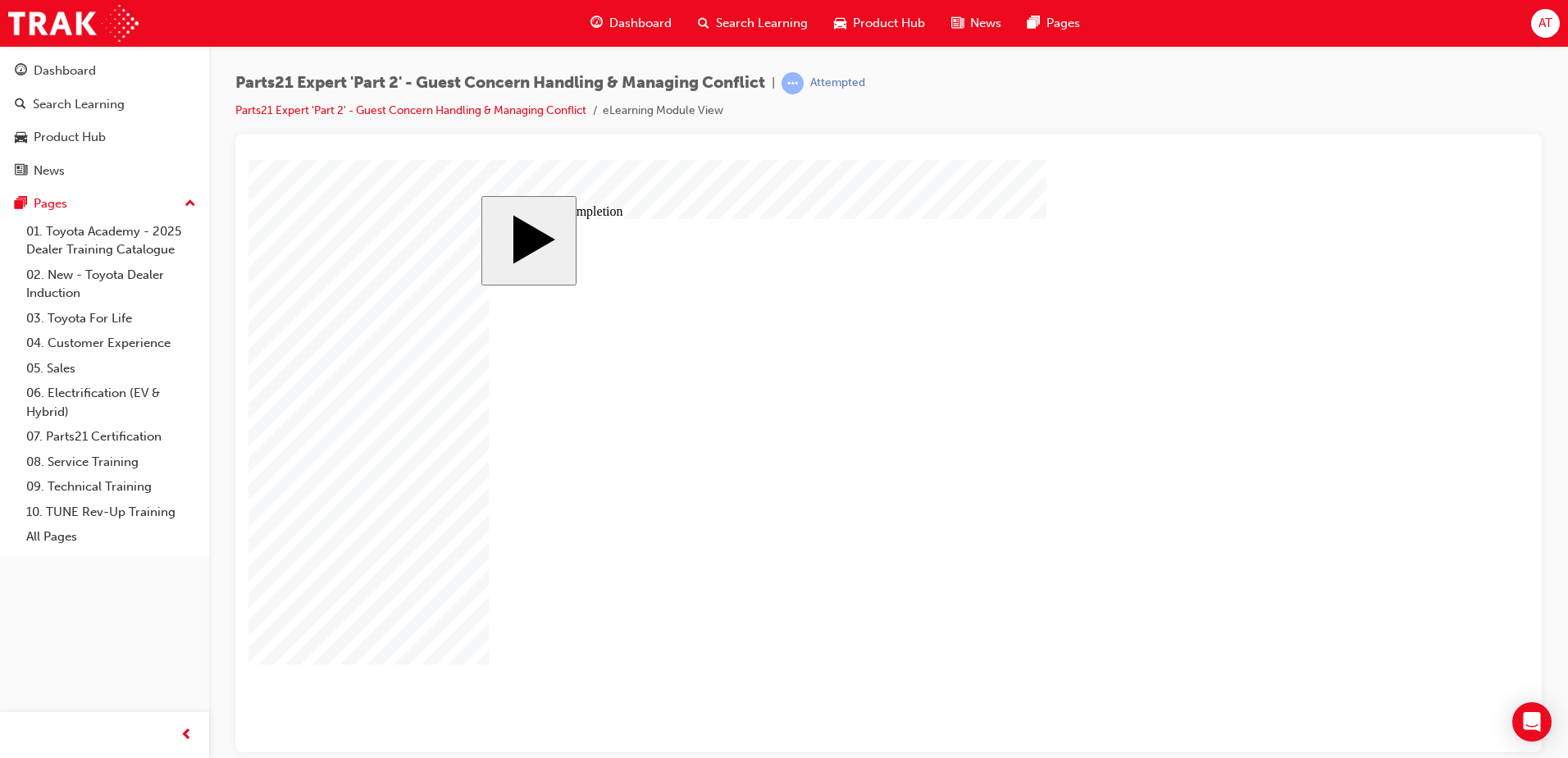
type input "4"
type input "2"
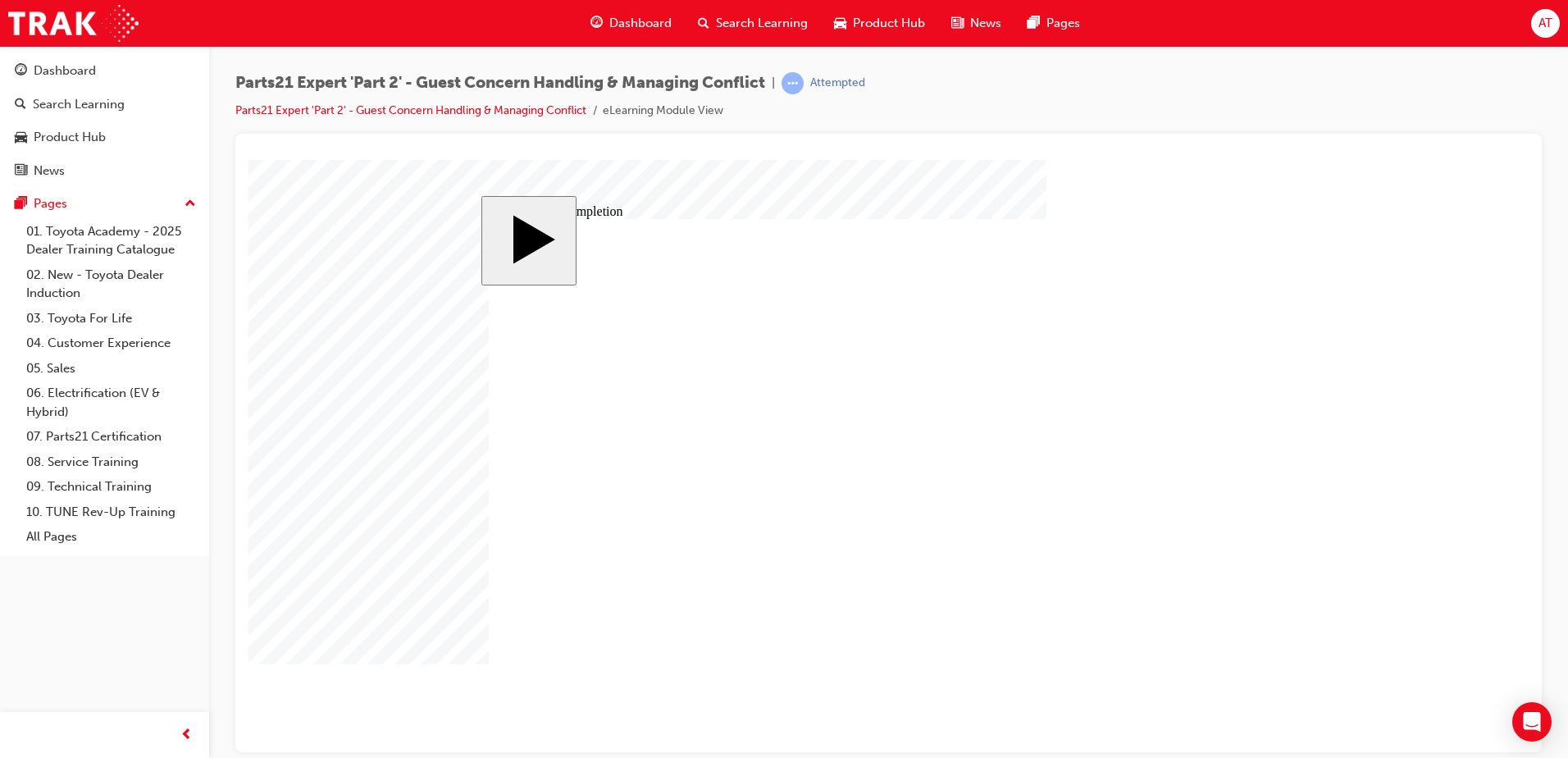
type input "2"
type input "3"
type input "33"
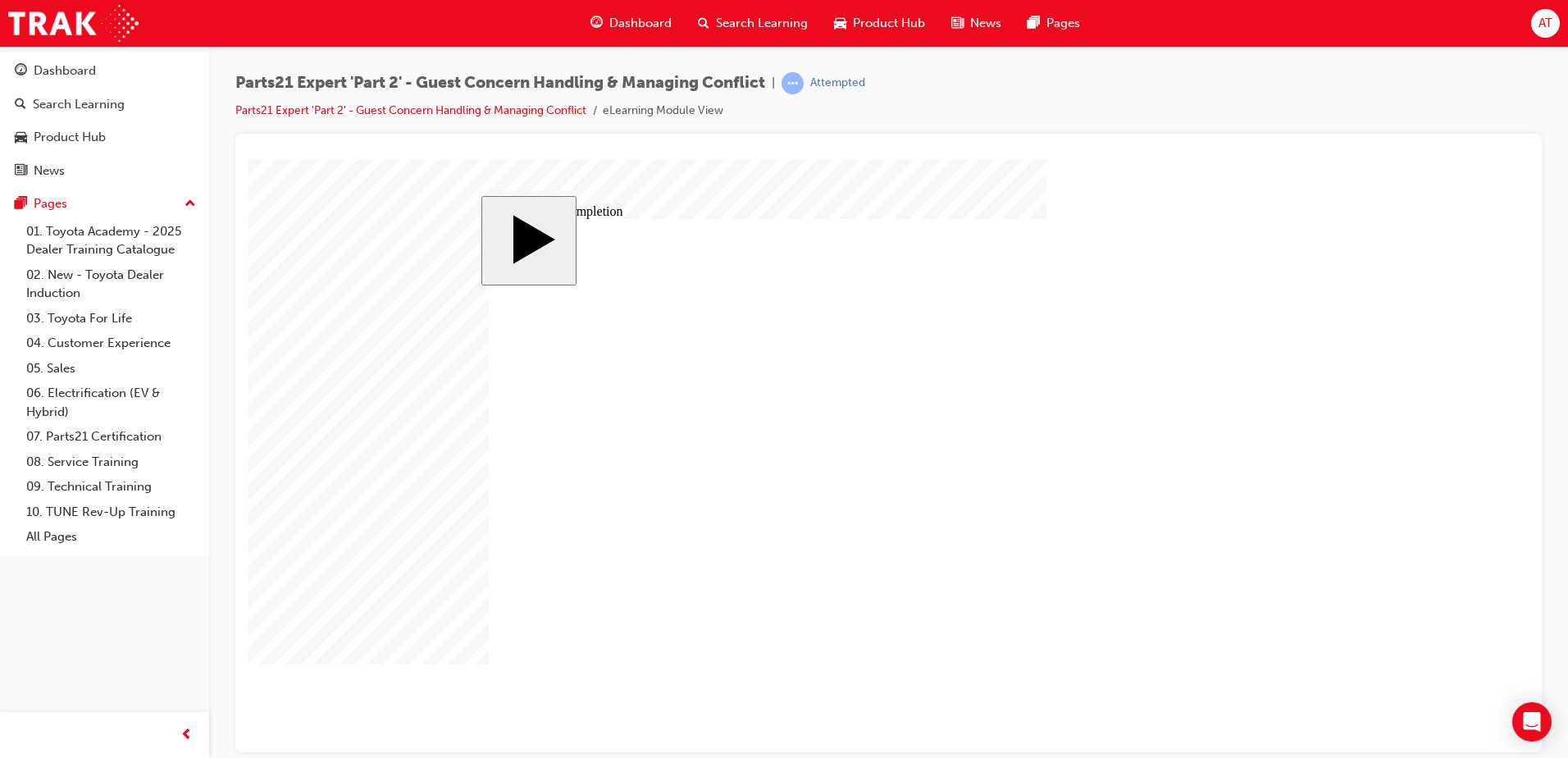
type input "33"
type input "16"
type input "4"
type input "12"
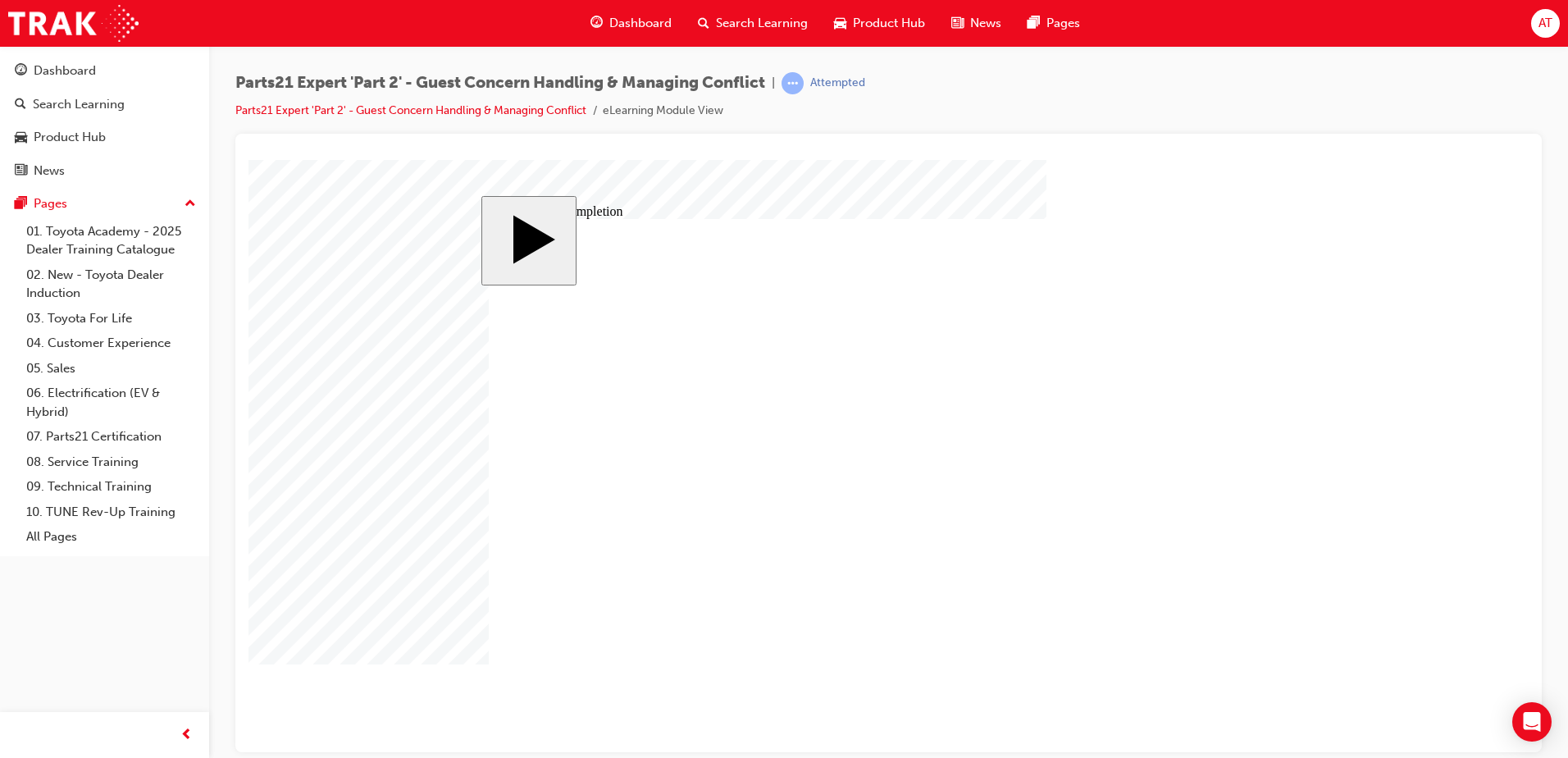
type input "4"
type input "80"
type input "2"
type input "6"
type input "33"
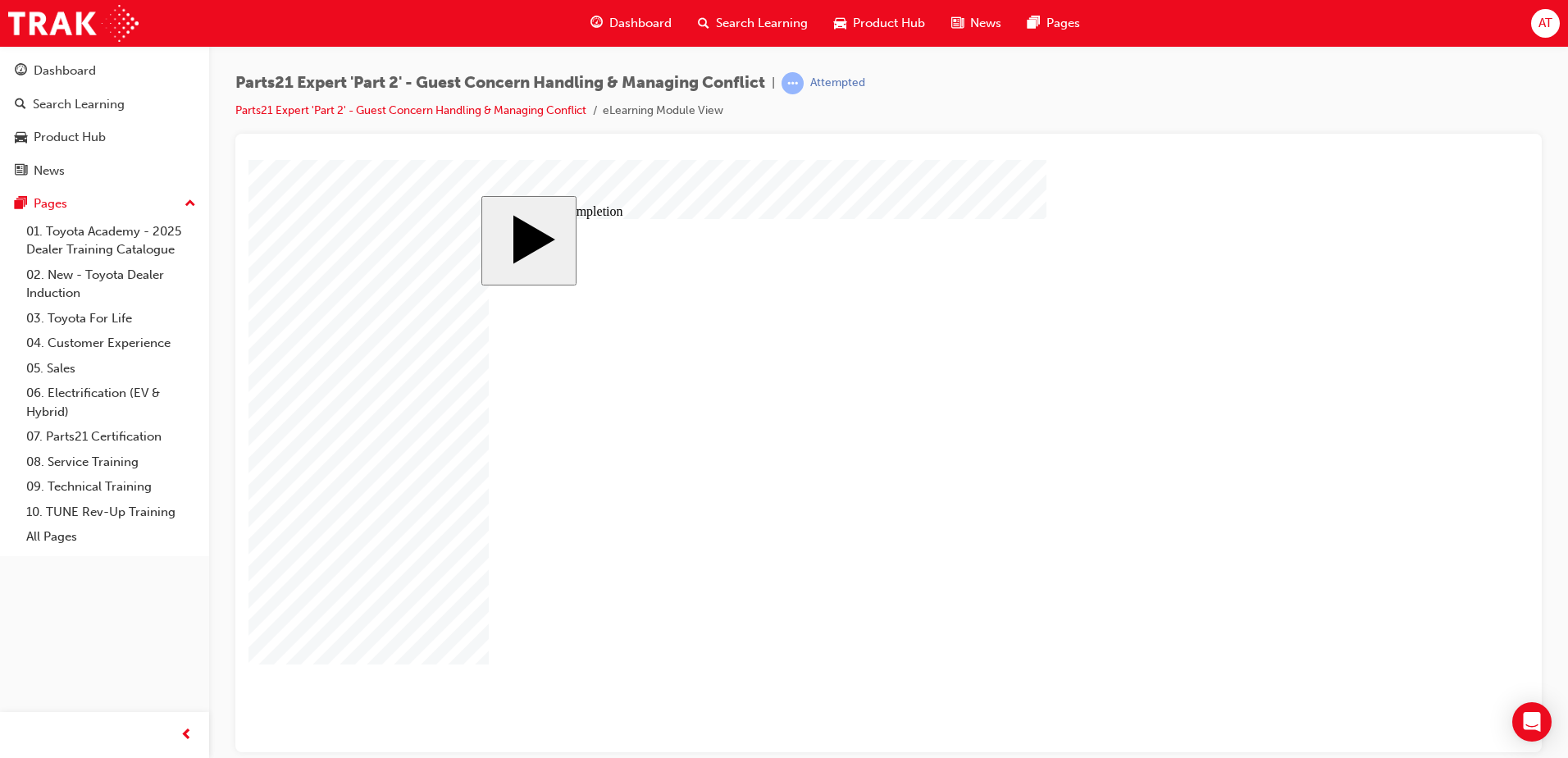
type input "4"
type input "16"
type input "25"
type input "16"
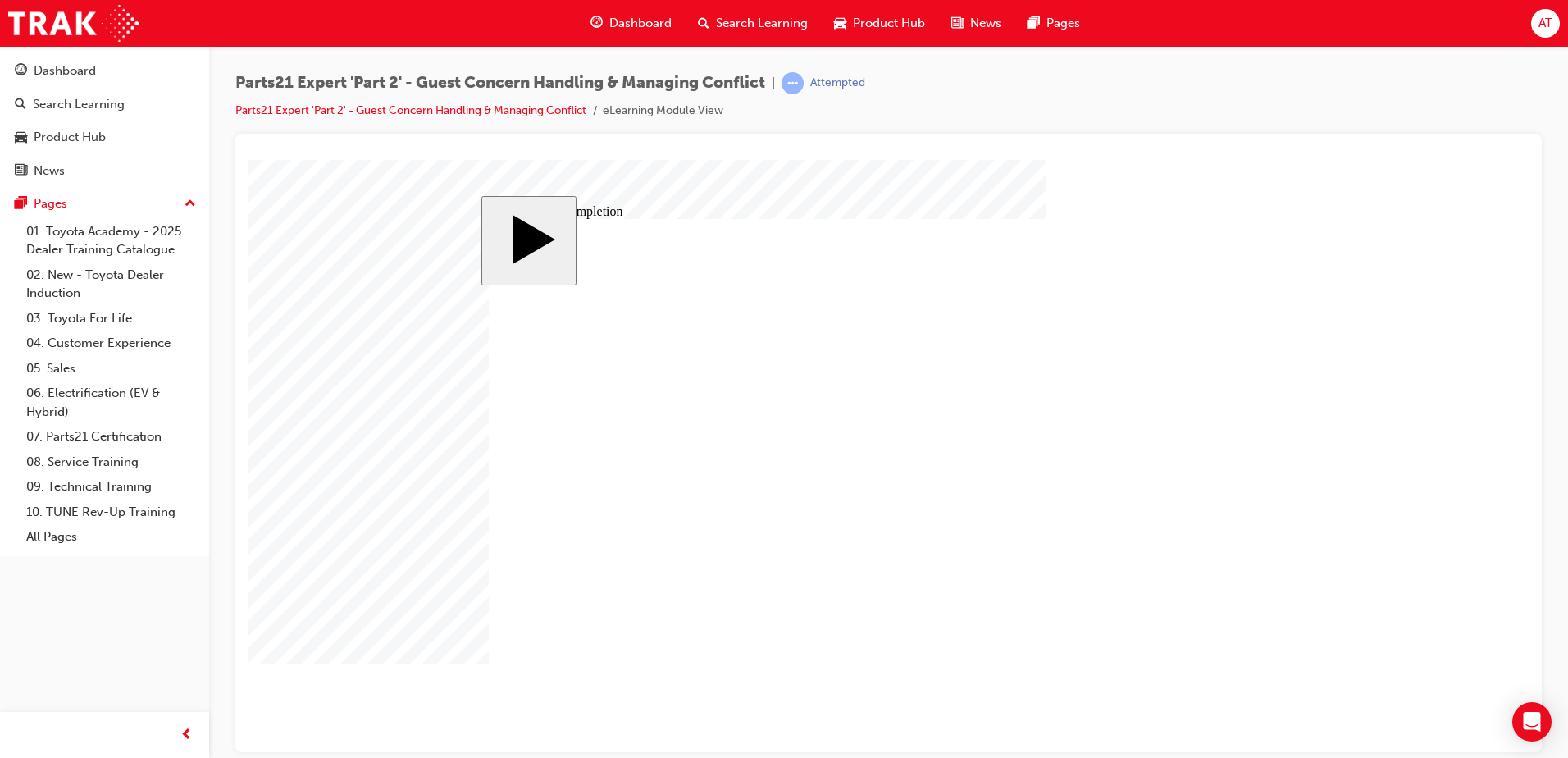
type input "4"
type input "12"
type input "4"
type input "80"
type input "2"
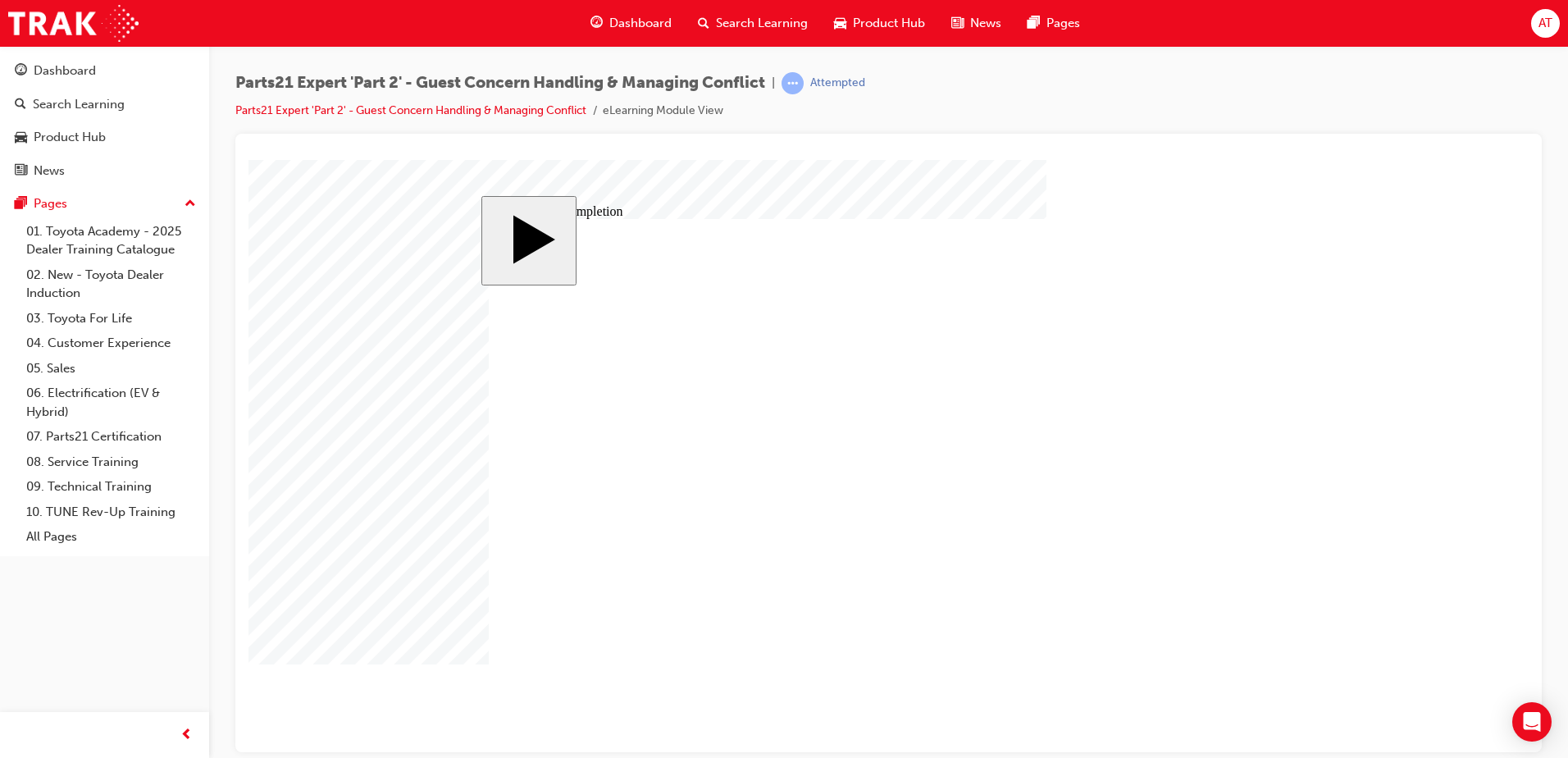
type input "6"
type input "33"
type input "4"
type input "16"
type input "25"
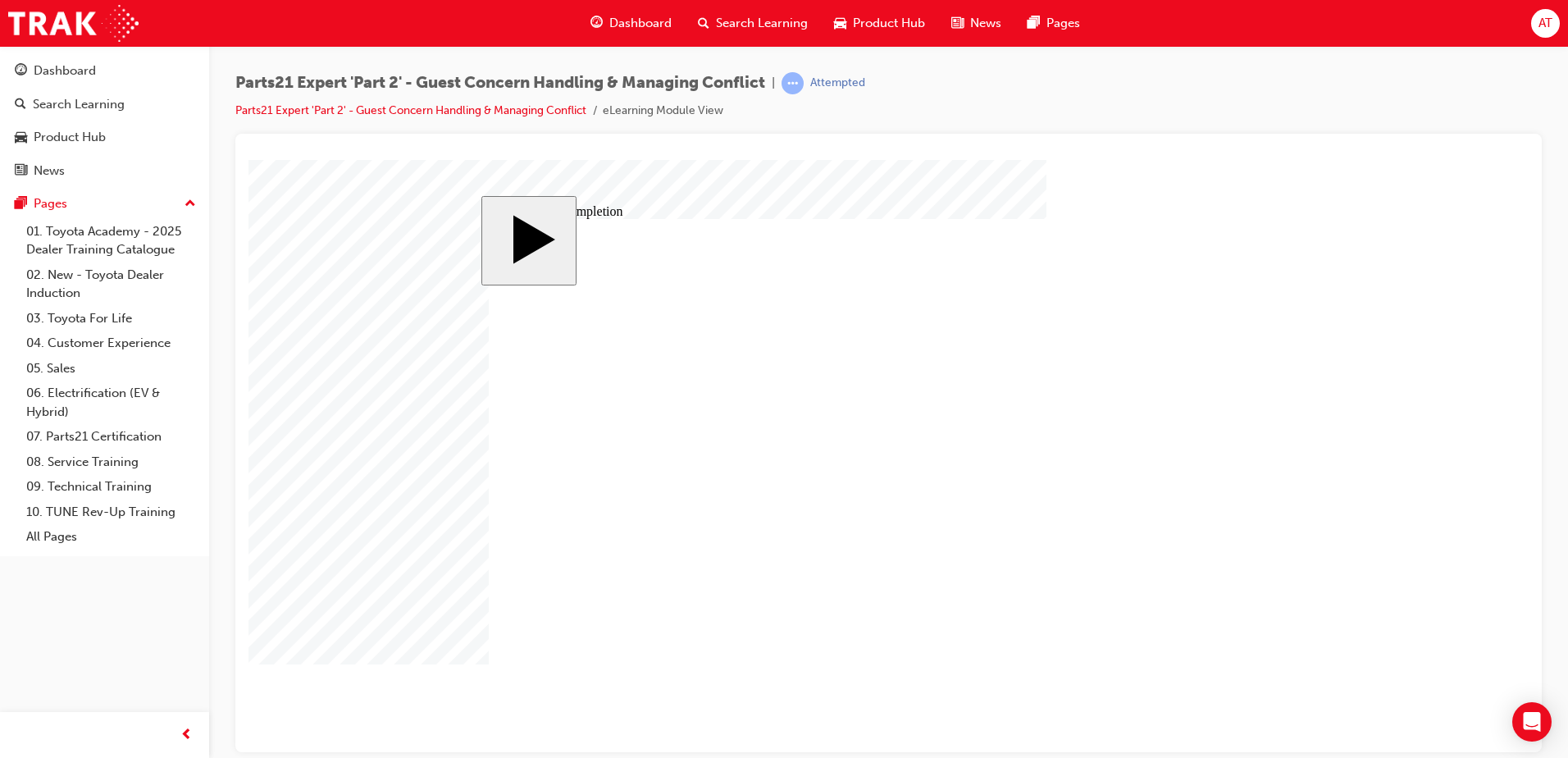
type input "16"
type input "4"
type input "12"
type input "4"
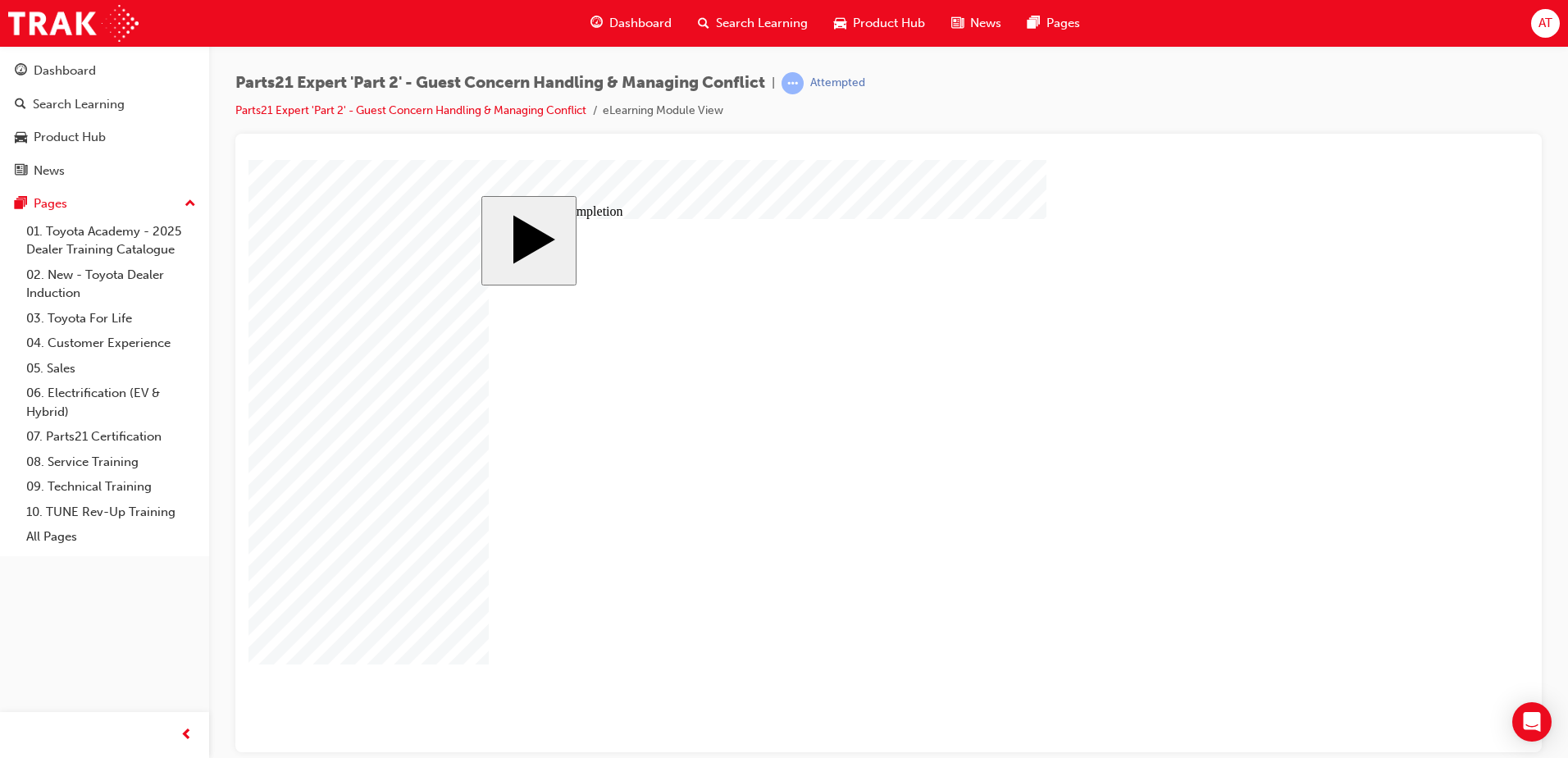
type input "80"
type input "2"
type input "6"
type input "33"
type input "4"
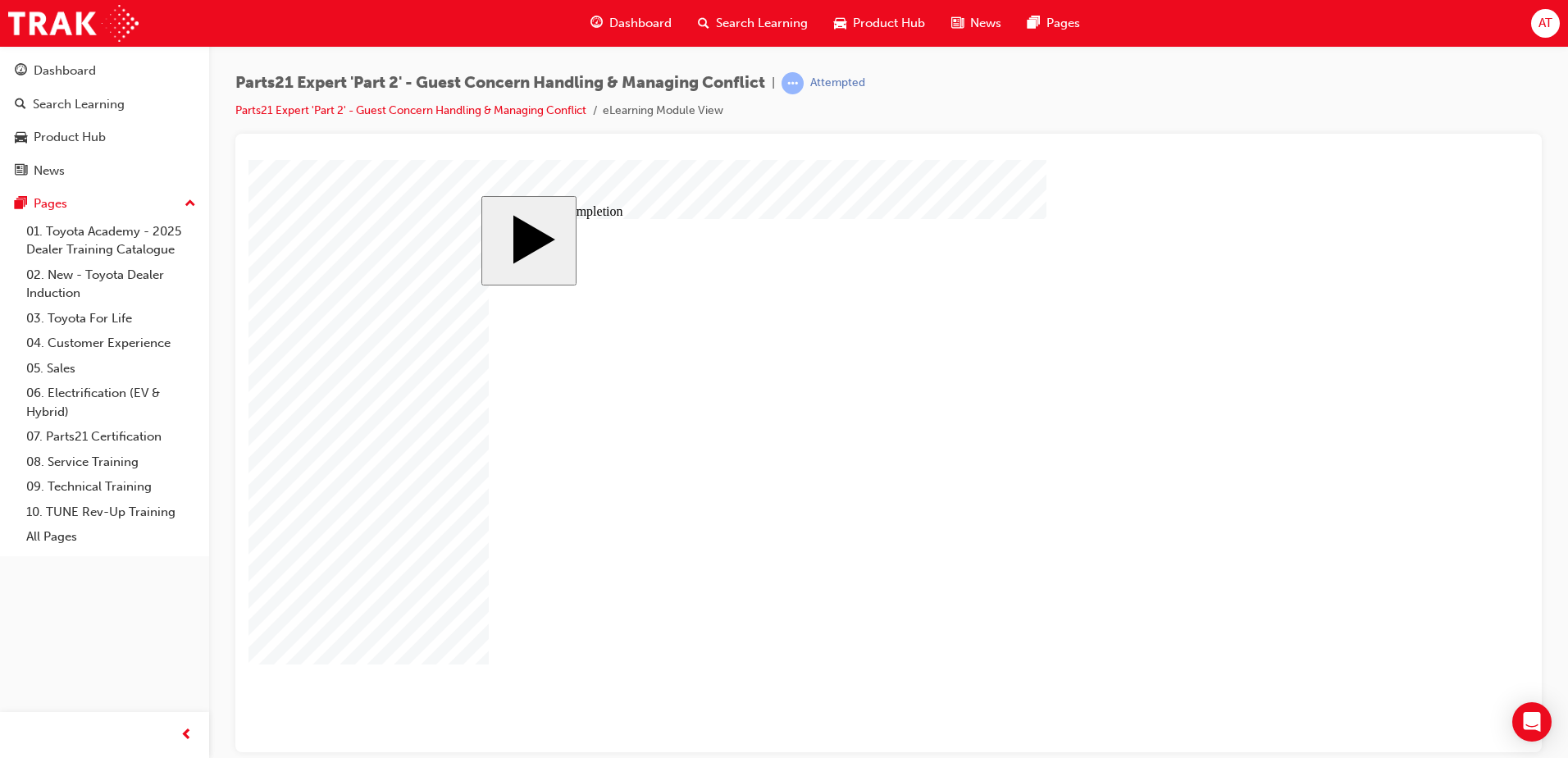
type input "16"
type input "25"
drag, startPoint x: 970, startPoint y: 517, endPoint x: 990, endPoint y: 519, distance: 20.1
type input "16"
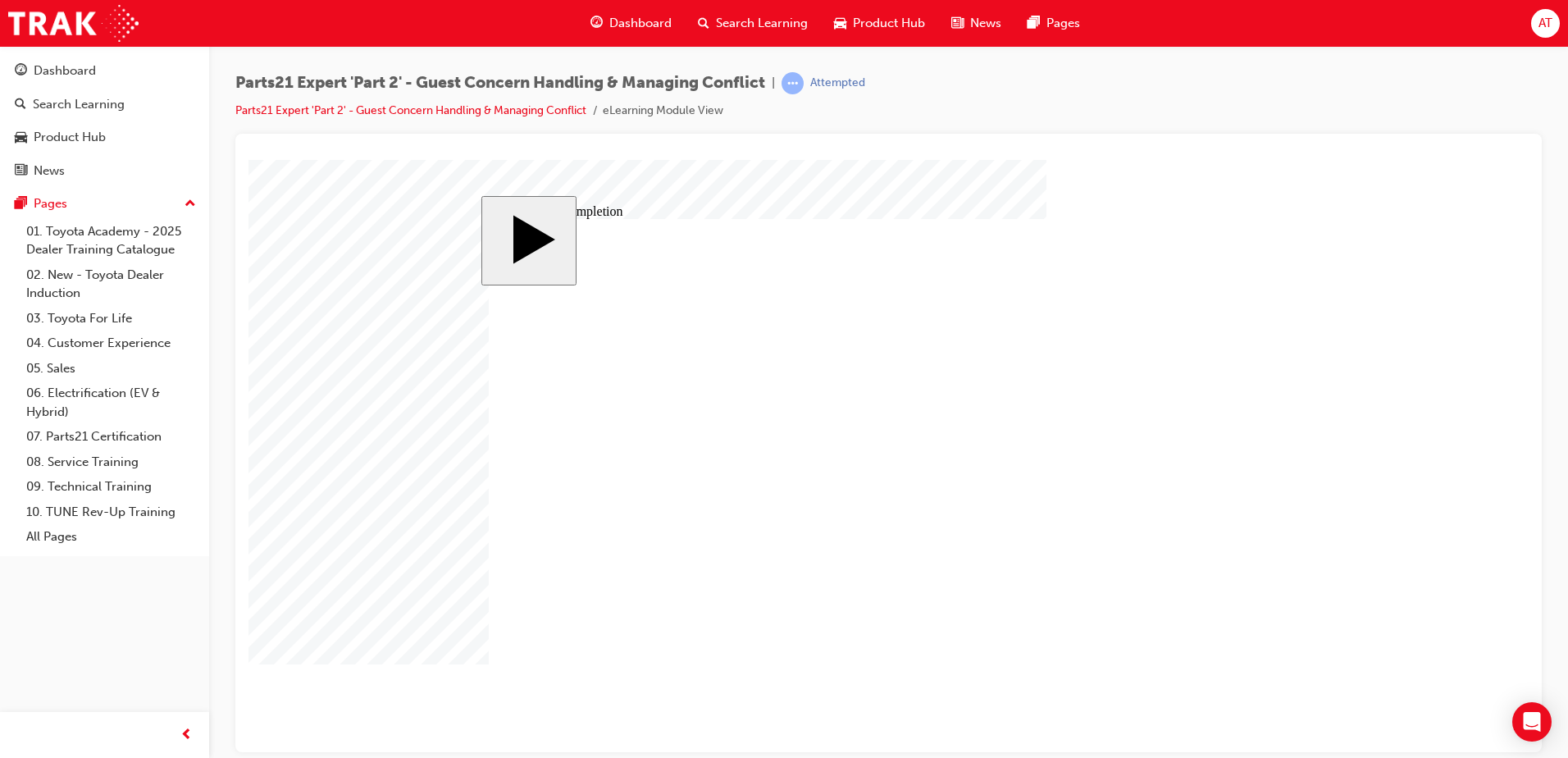
type input "4"
type input "12"
type input "4"
type input "80"
type input "2"
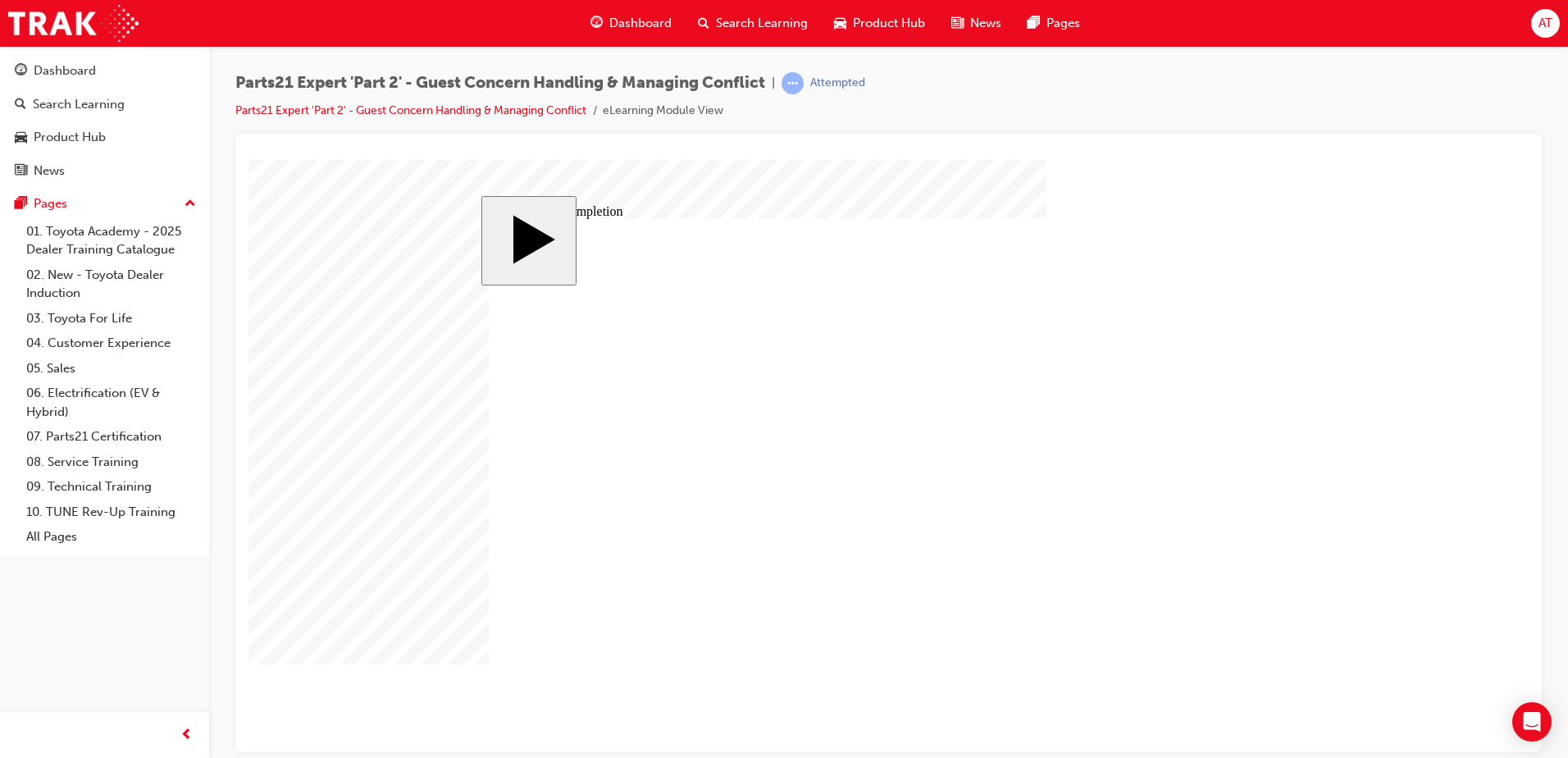
type input "6"
type input "33"
type input "4"
type input "16"
type input "25"
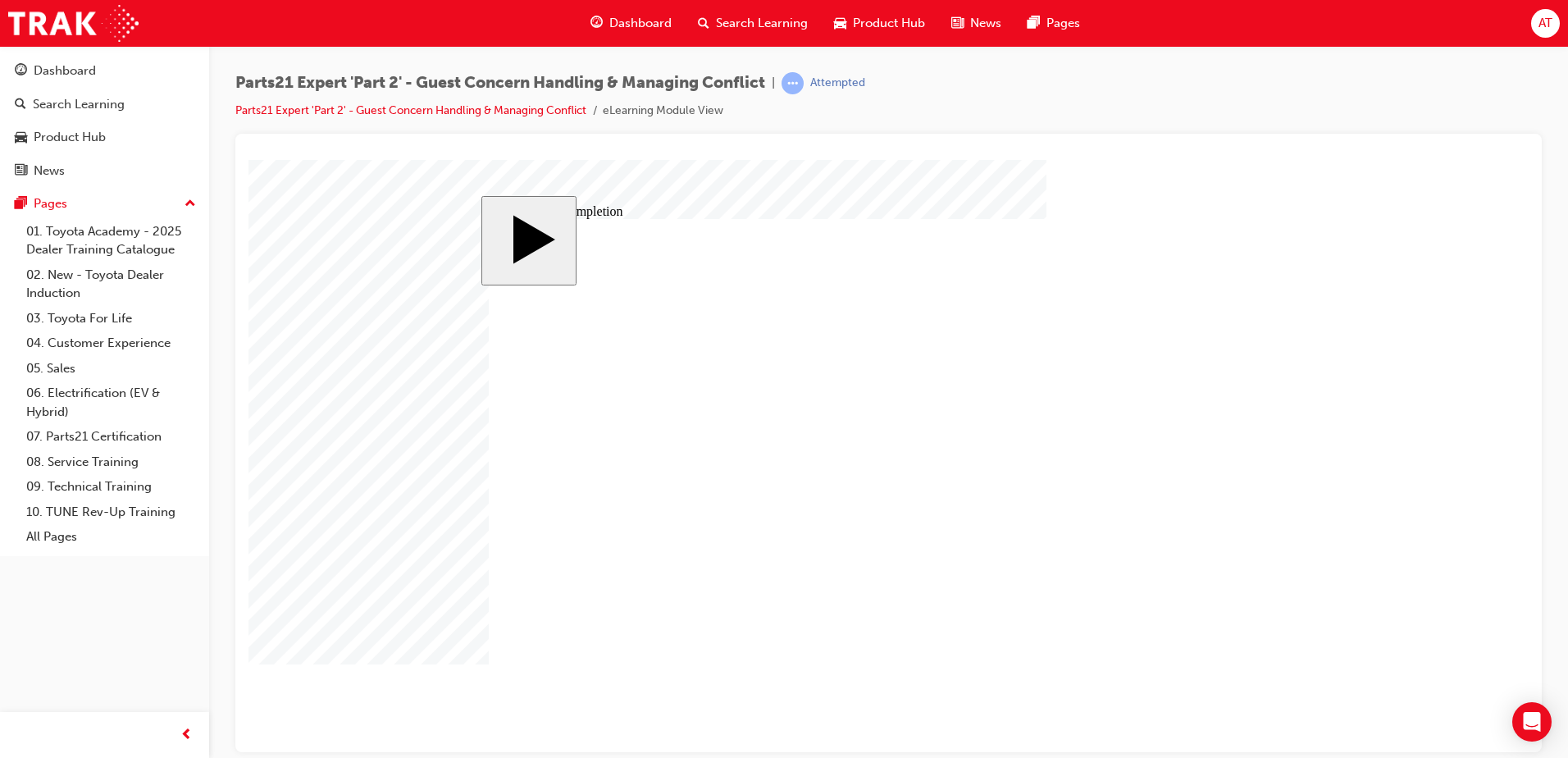
type input "43"
type input "3"
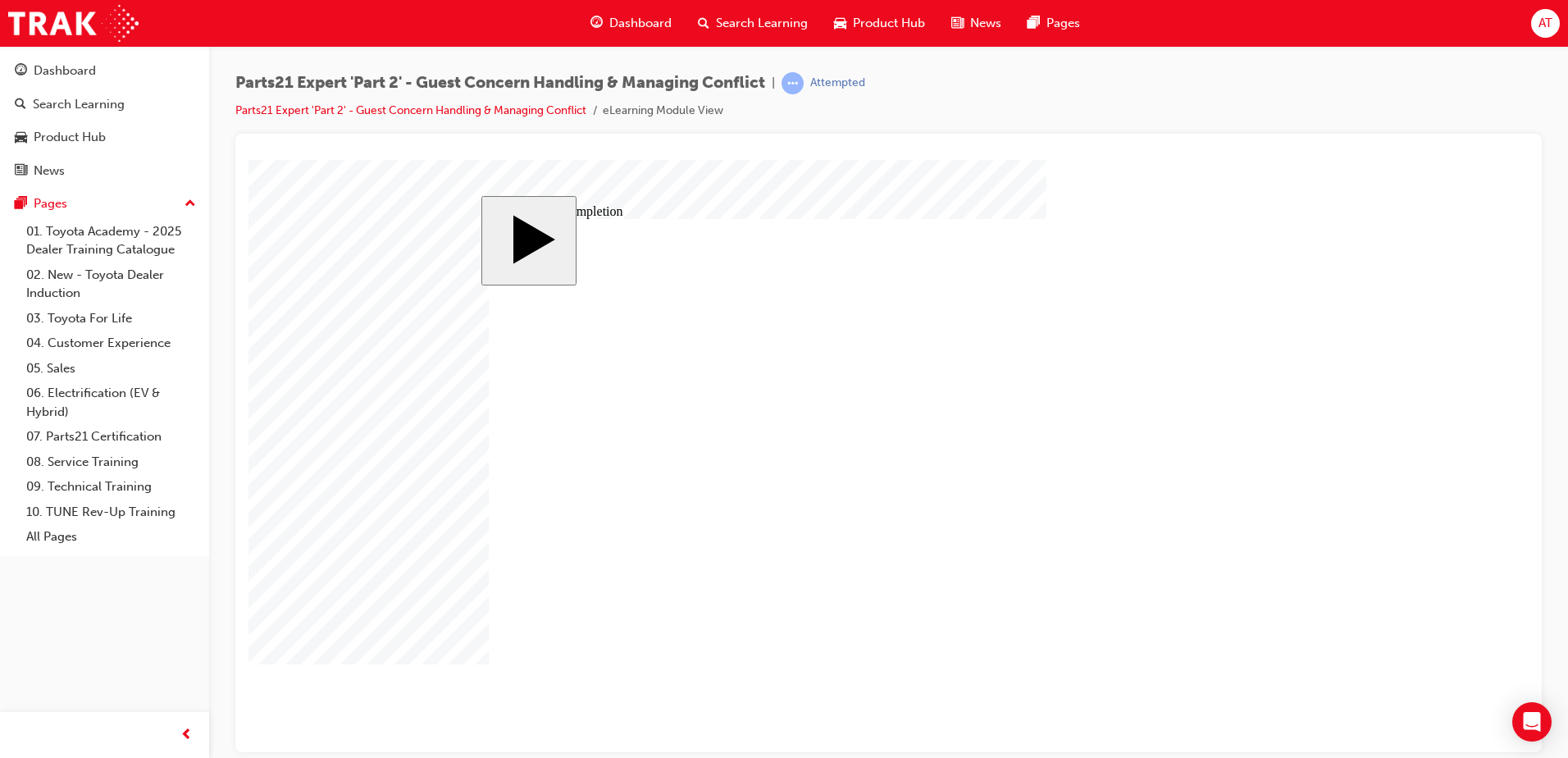
type input "3"
type input "1"
type input "10"
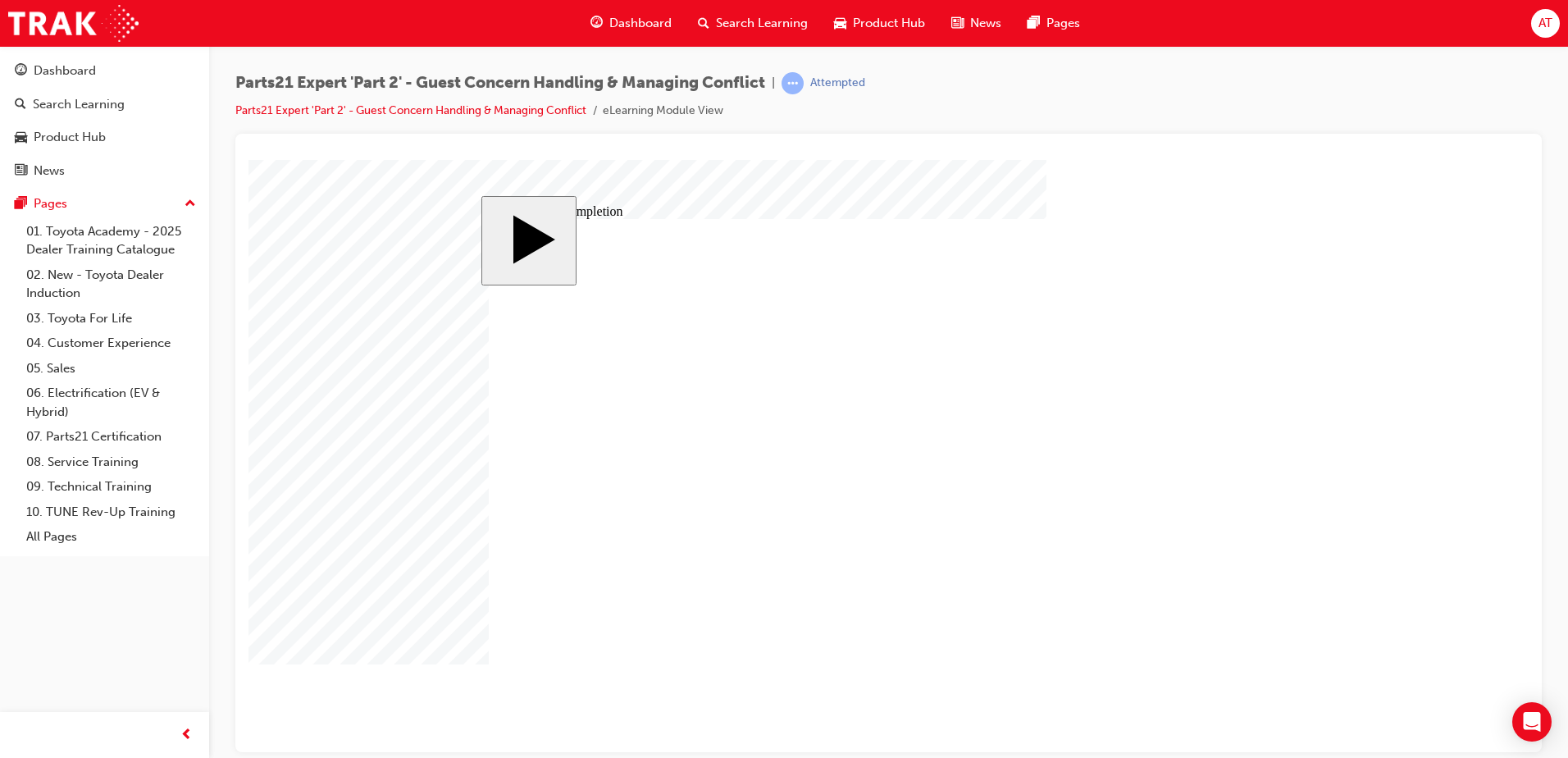
type input "100"
drag, startPoint x: 967, startPoint y: 516, endPoint x: 997, endPoint y: 516, distance: 30.0
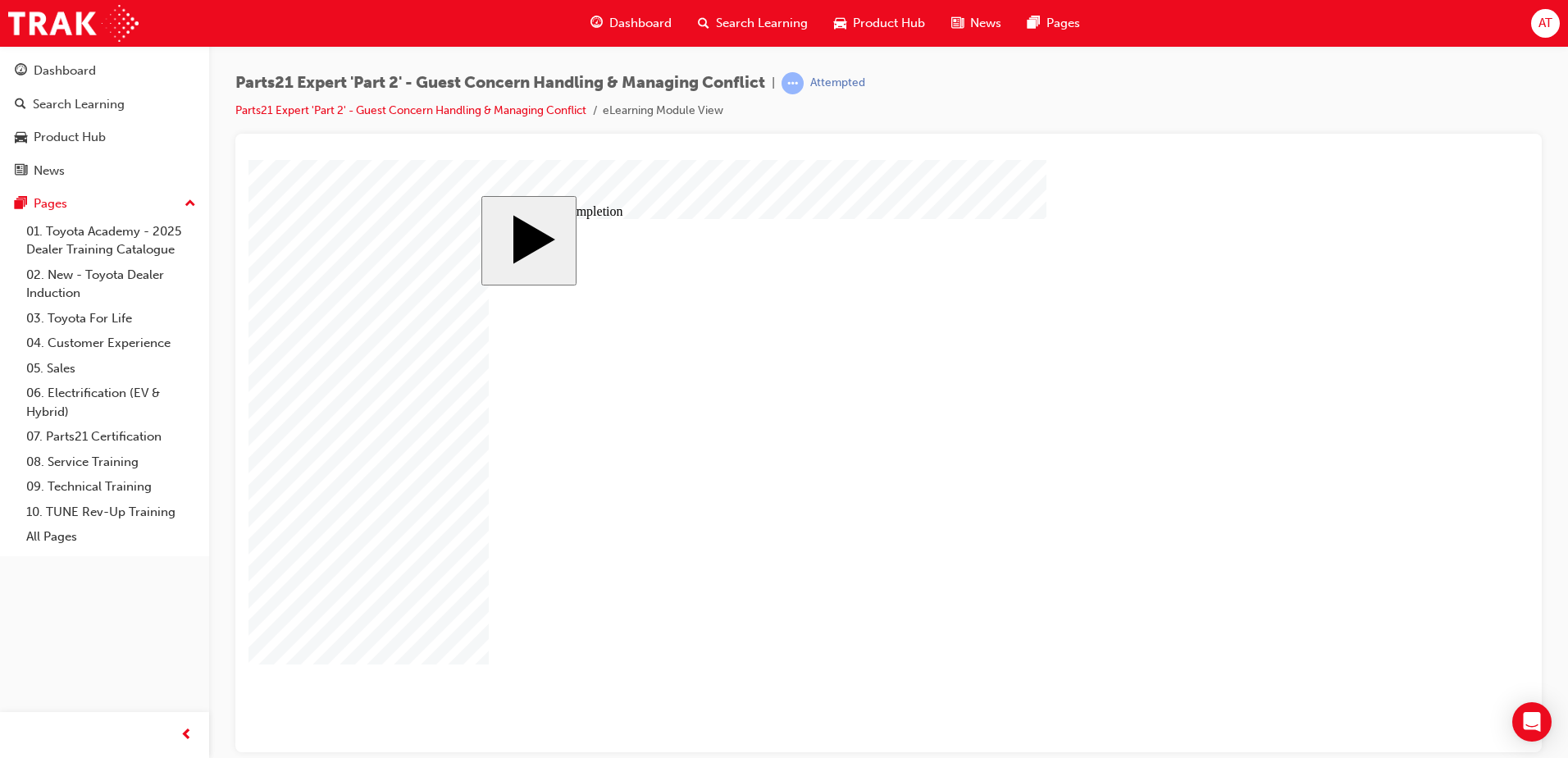
type input "3"
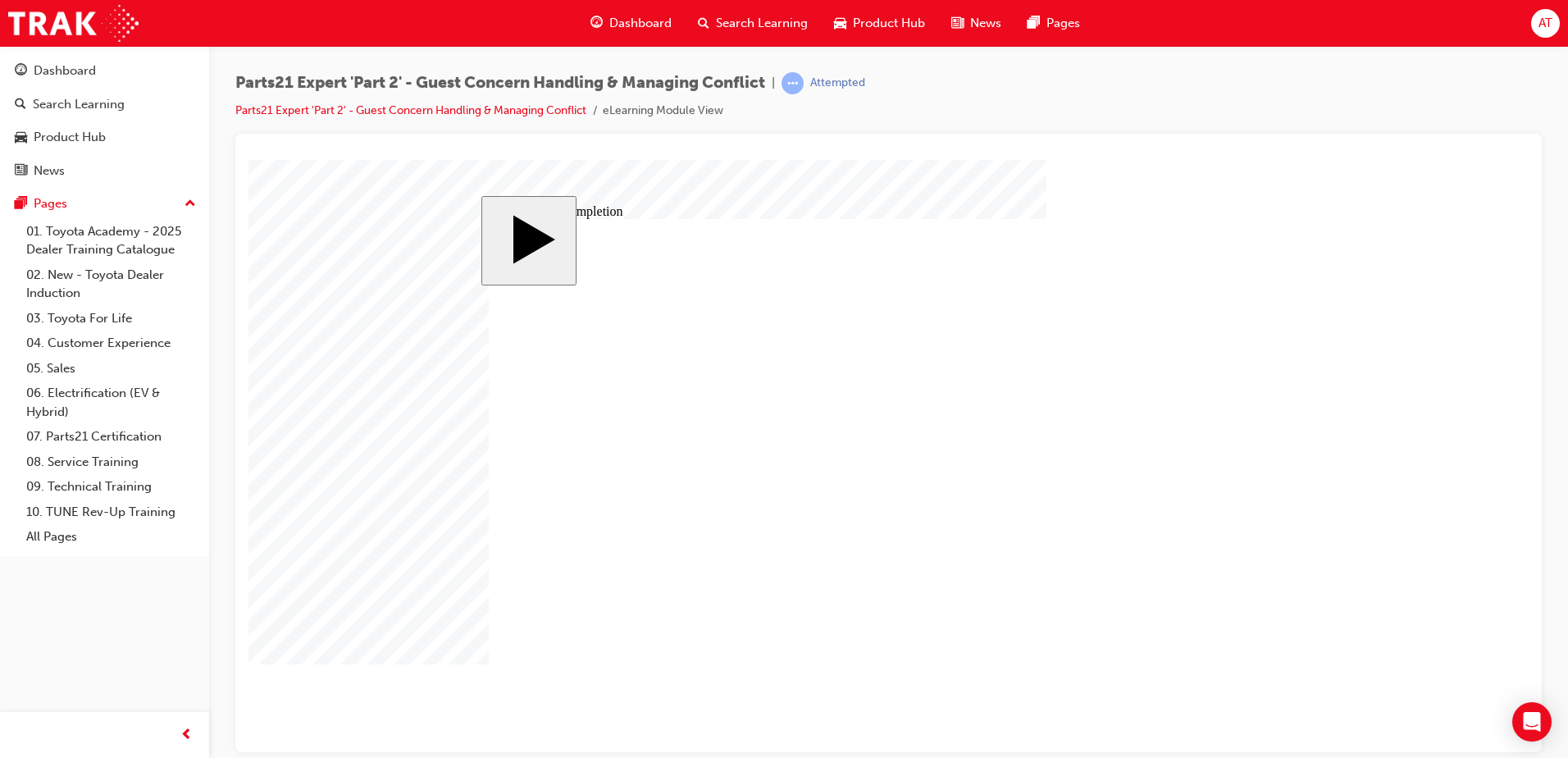
type input "16"
type input "4"
type input "12"
type input "3"
type input "100"
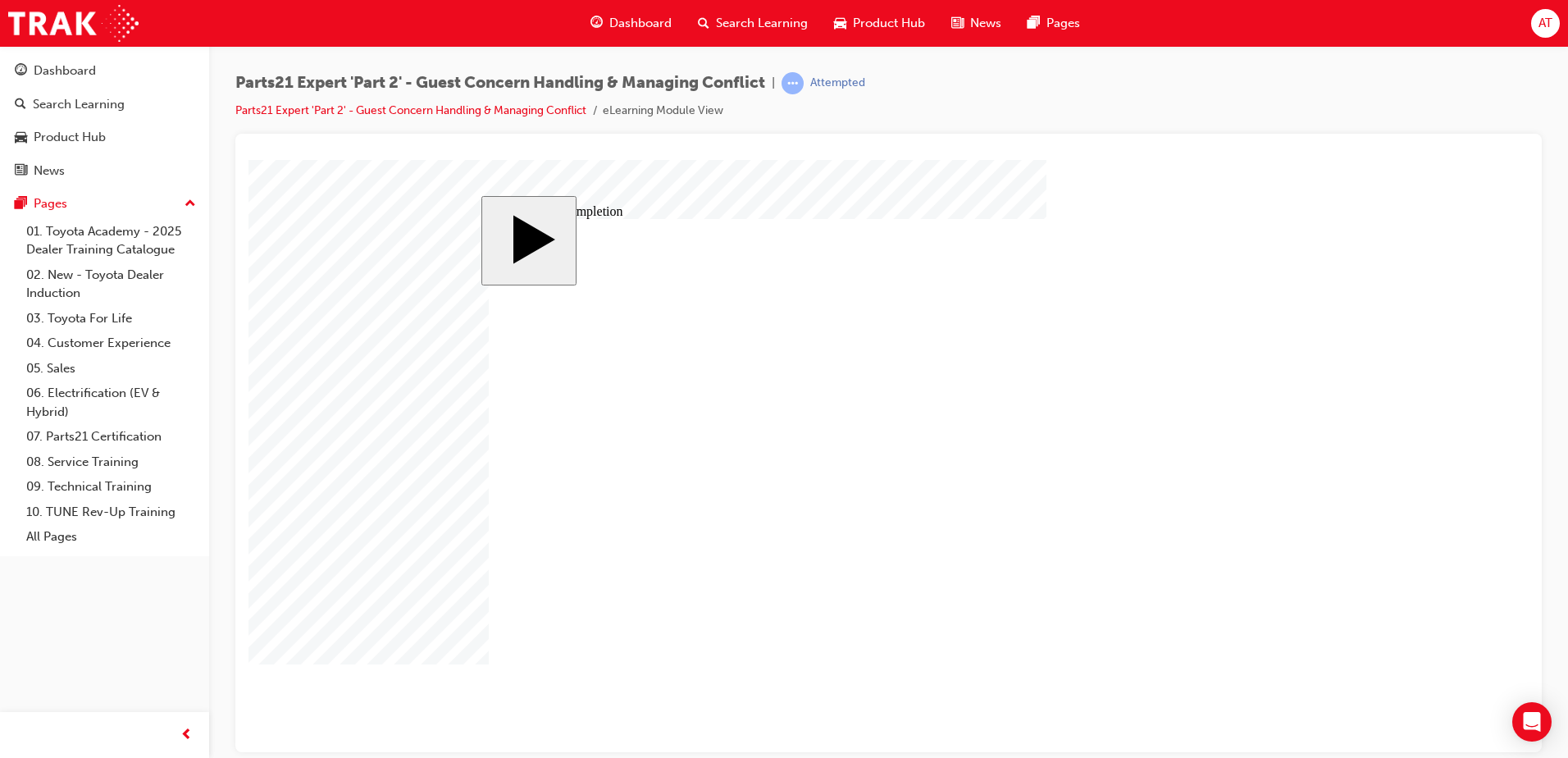
type input "2"
type input "6"
type input "33"
type input "4"
type input "16"
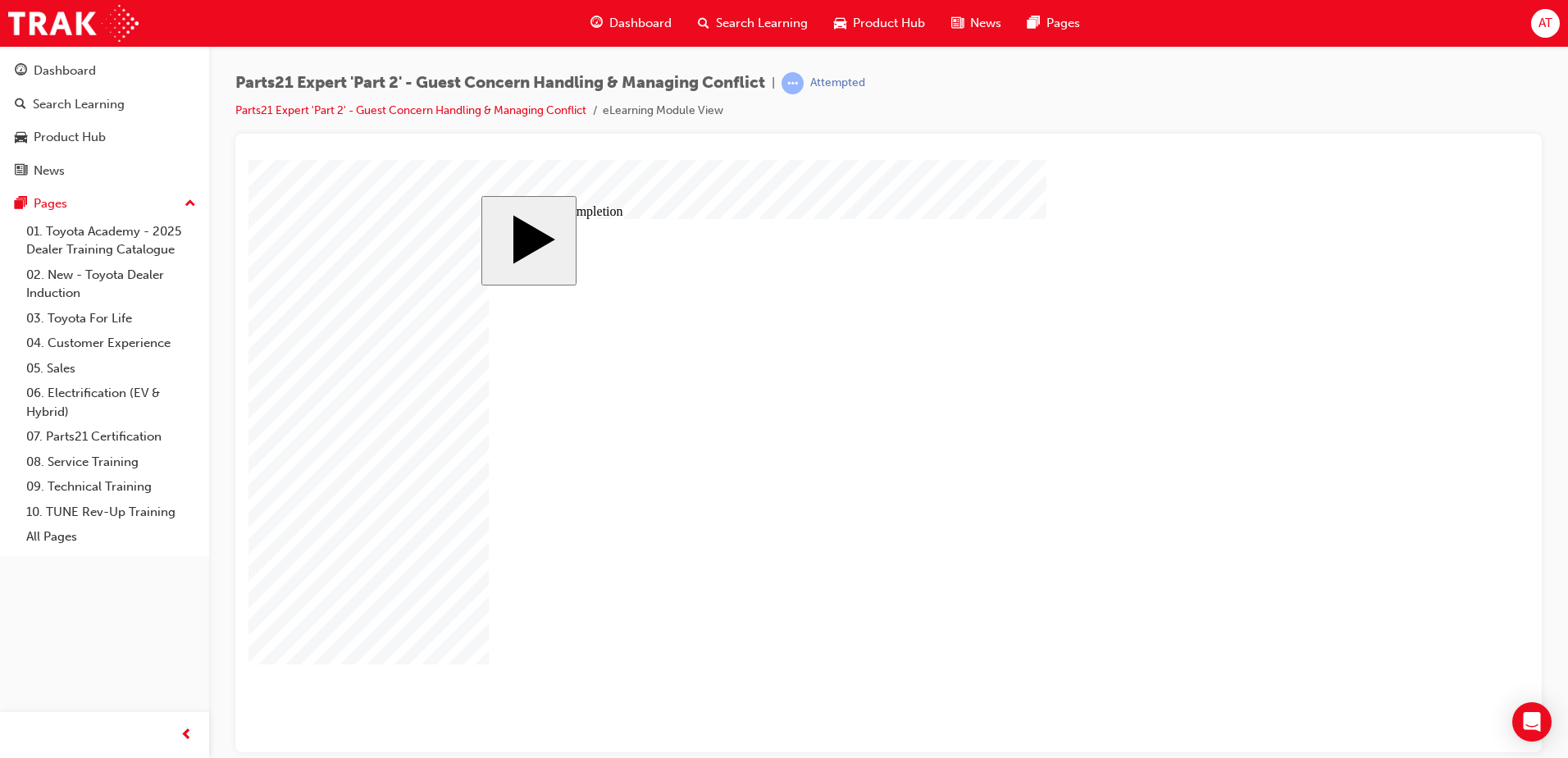
type input "25"
type input "16"
drag, startPoint x: 971, startPoint y: 561, endPoint x: 984, endPoint y: 561, distance: 13.0
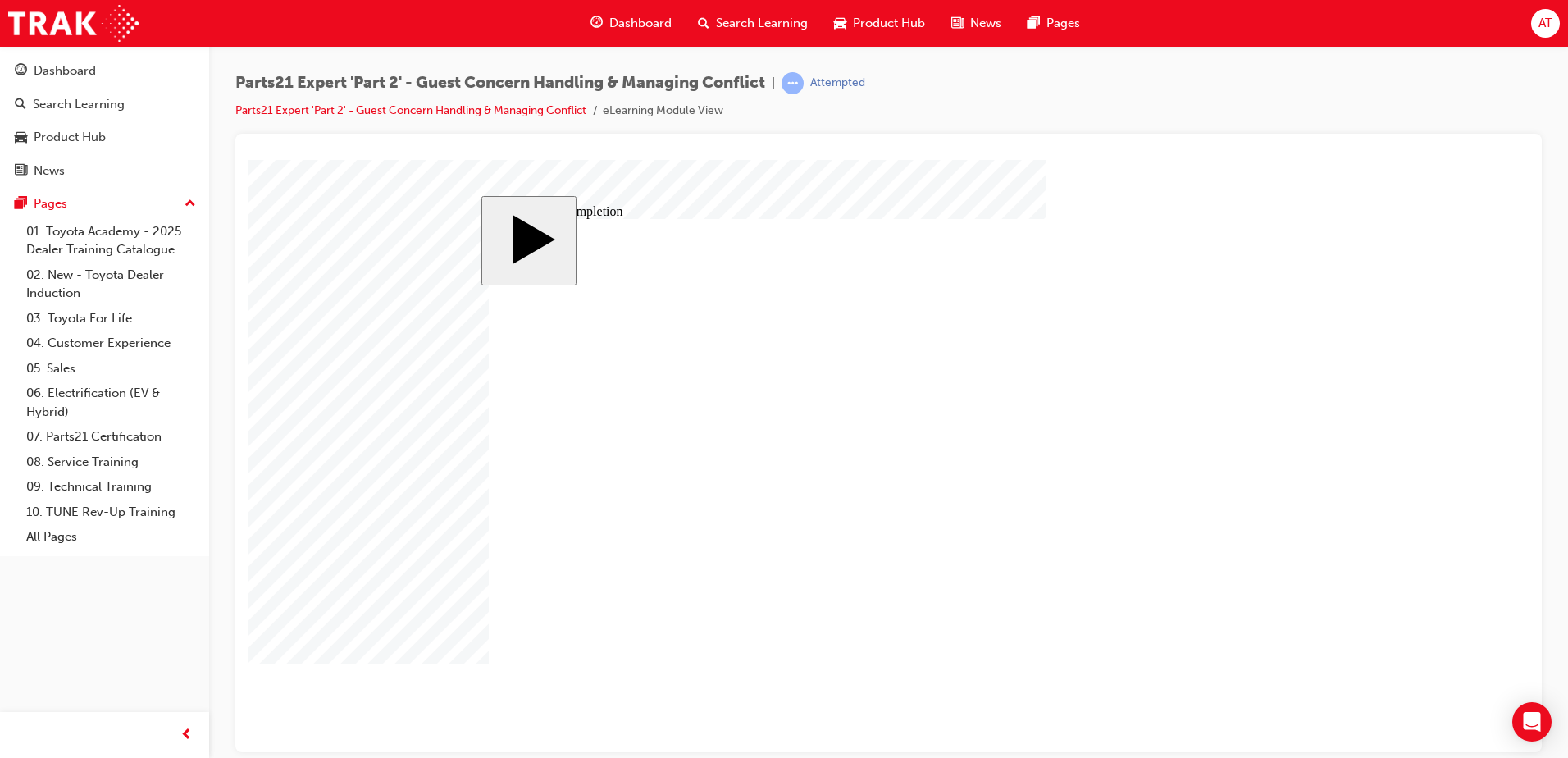
drag, startPoint x: 968, startPoint y: 557, endPoint x: 1011, endPoint y: 562, distance: 43.3
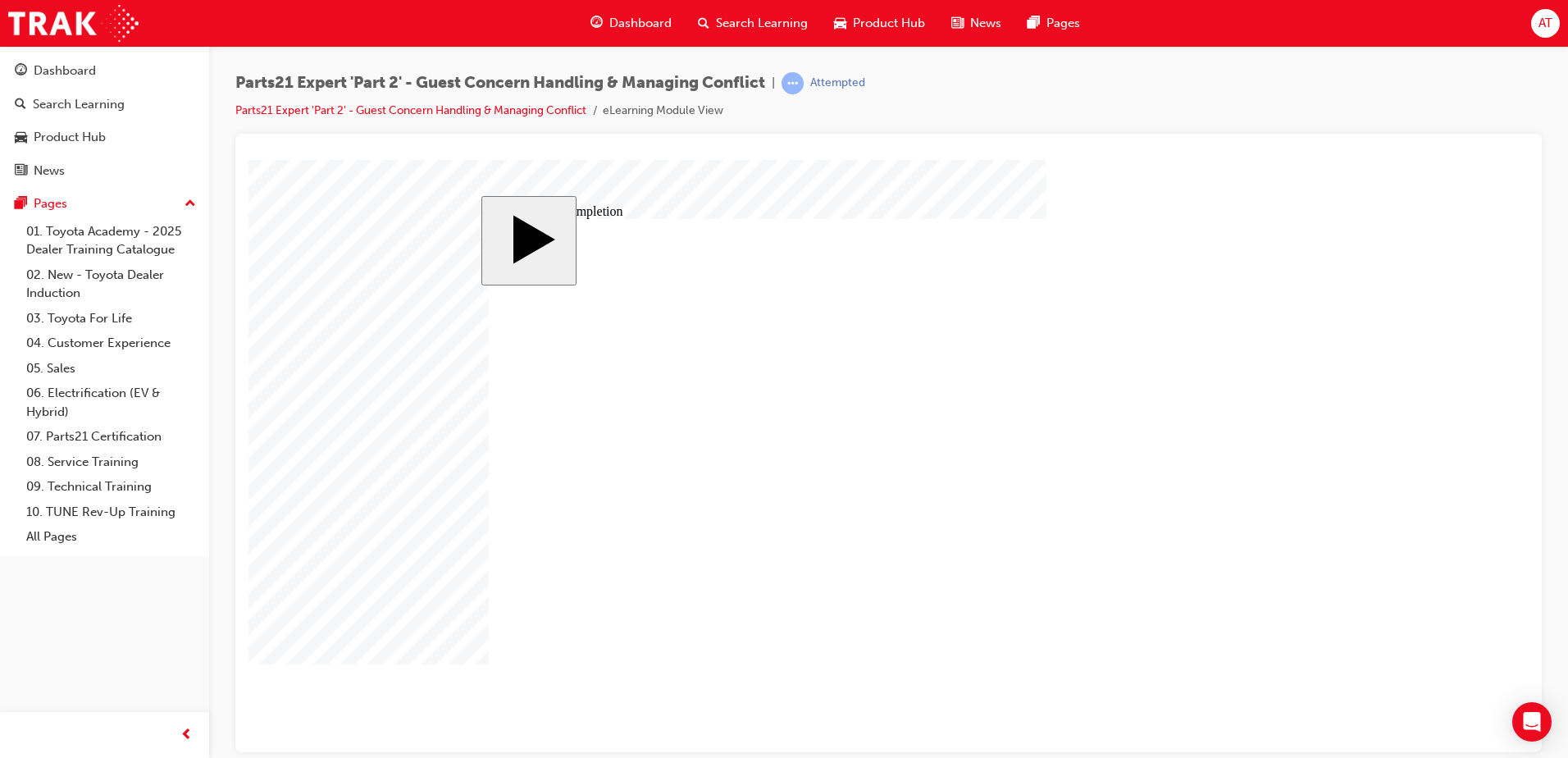
drag, startPoint x: 969, startPoint y: 517, endPoint x: 1004, endPoint y: 520, distance: 35.1
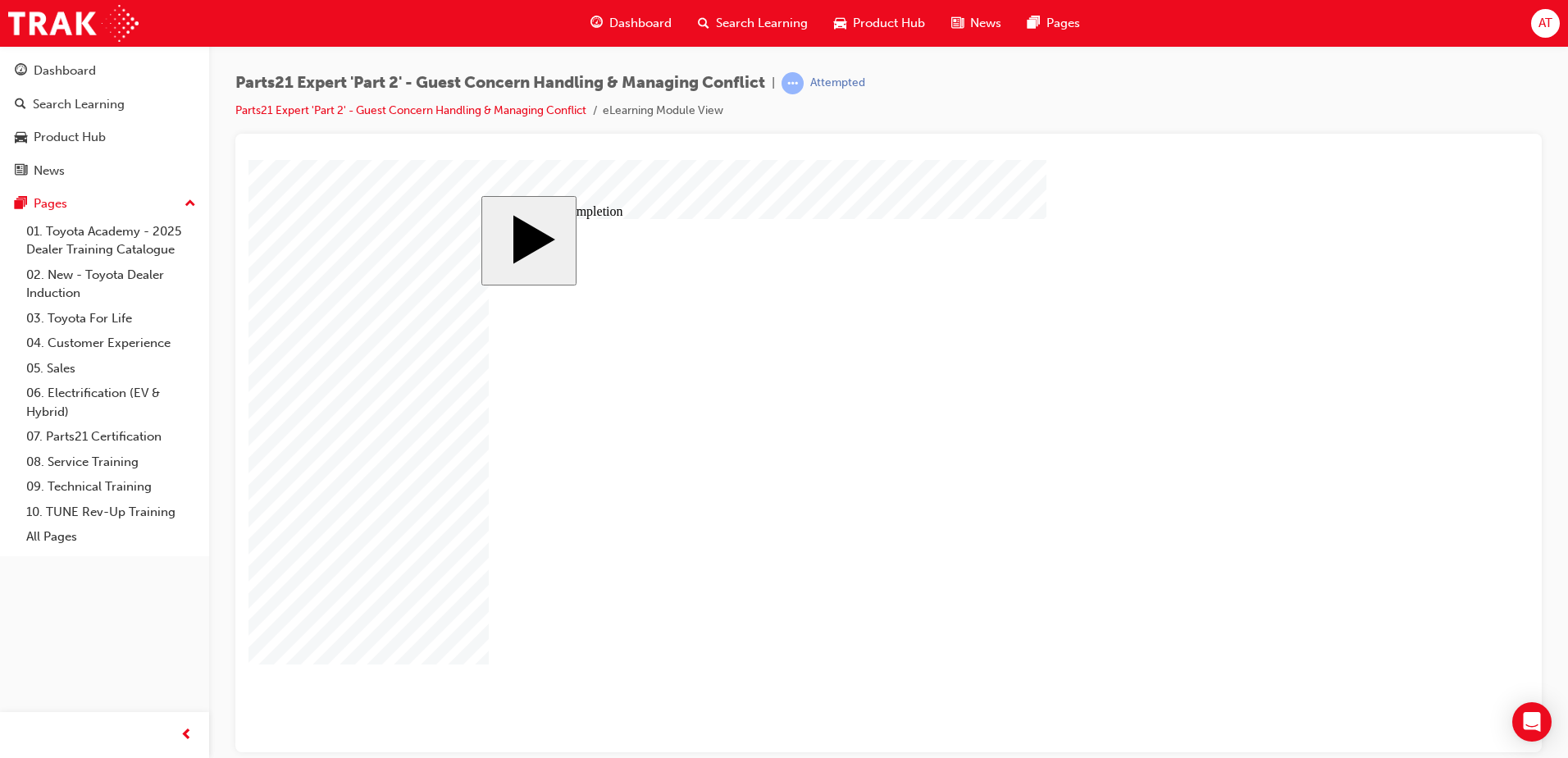
click at [372, 496] on body "slide: Course Completion Rectangle 1 Rectangle 2 That was incorrect, please try…" at bounding box center [888, 455] width 1280 height 592
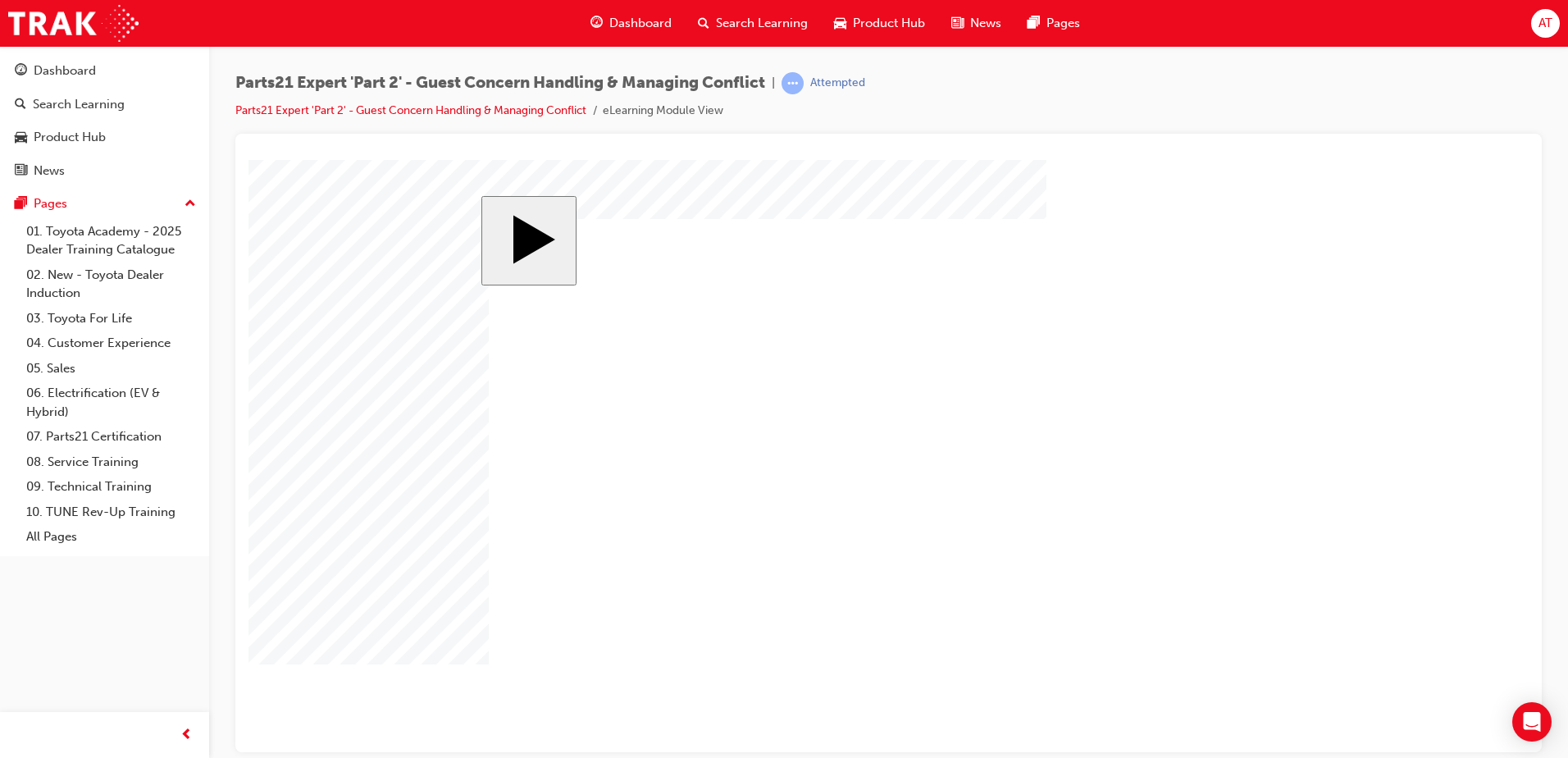
click at [414, 526] on body "slide: Parts 21 Group 1 Rectangular Callout 1 Oval 1 Group 1 Rectangular Callou…" at bounding box center [888, 455] width 1280 height 592
